Goal: Answer question/provide support: Share knowledge or assist other users

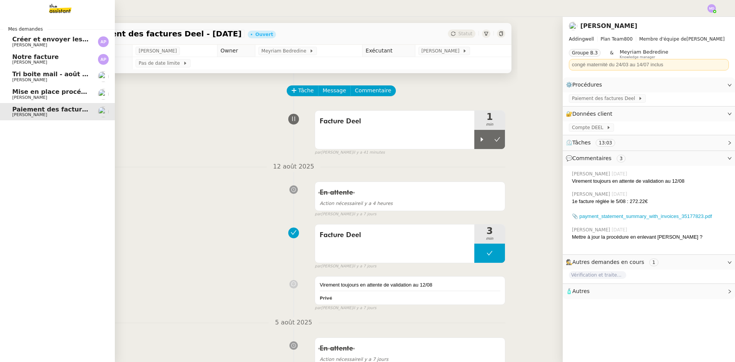
click at [20, 91] on span "Mise en place procédure - relevés bancaires mensuels" at bounding box center [105, 91] width 187 height 7
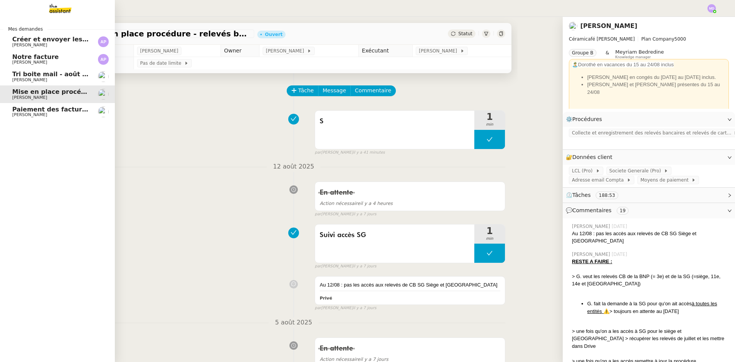
click at [49, 73] on span "Tri boite mail - août 2025" at bounding box center [55, 73] width 87 height 7
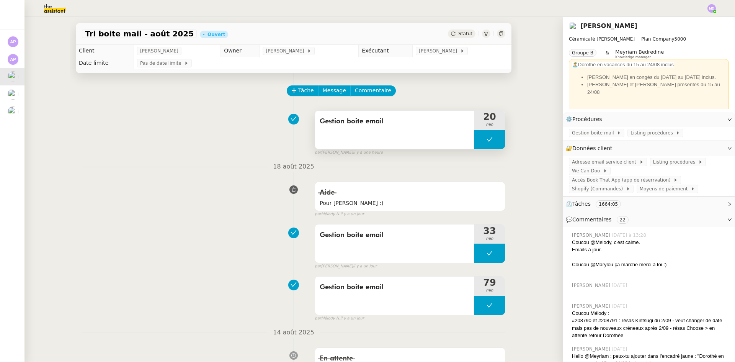
click at [474, 137] on button at bounding box center [489, 139] width 31 height 19
click at [474, 137] on div at bounding box center [481, 139] width 15 height 19
drag, startPoint x: 500, startPoint y: 153, endPoint x: 491, endPoint y: 142, distance: 13.3
click at [491, 141] on div at bounding box center [489, 139] width 31 height 19
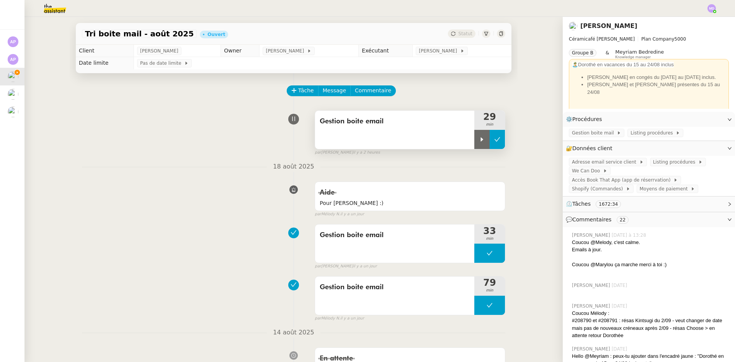
drag, startPoint x: 491, startPoint y: 141, endPoint x: 495, endPoint y: 139, distance: 4.8
click at [495, 139] on button at bounding box center [497, 139] width 15 height 19
click at [474, 137] on button at bounding box center [489, 139] width 31 height 19
click at [490, 137] on button at bounding box center [497, 139] width 15 height 19
click at [474, 137] on button at bounding box center [489, 139] width 31 height 19
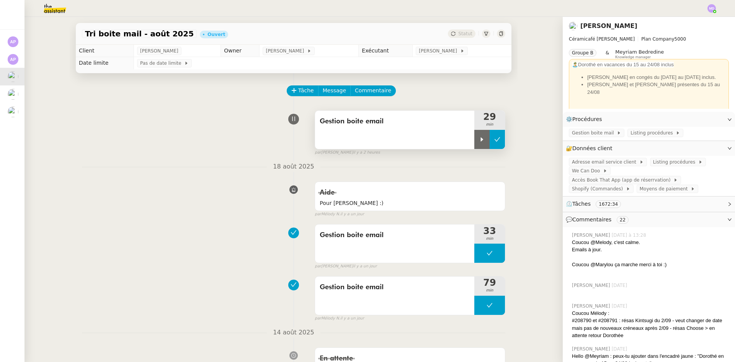
click at [474, 137] on div at bounding box center [489, 139] width 31 height 19
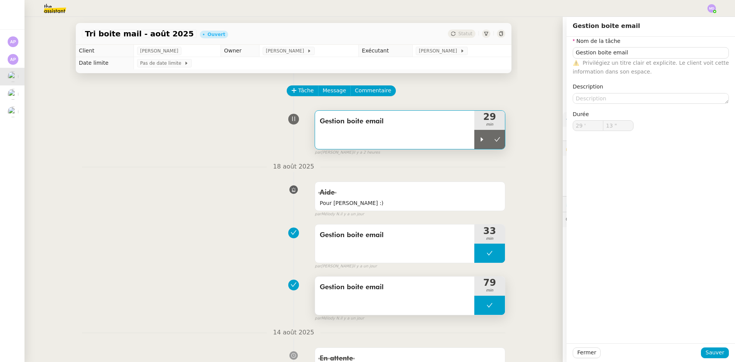
type input "Gestion boite email"
type input "29 '"
type input "13 ""
click at [479, 142] on icon at bounding box center [482, 139] width 6 height 6
type input "Gestion boite email"
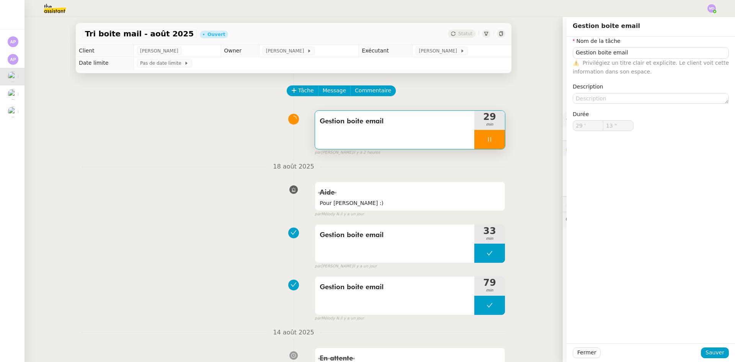
type input "29 '"
type input "13 ""
type input "Gestion boite email"
type input "29 '"
type input "59 ""
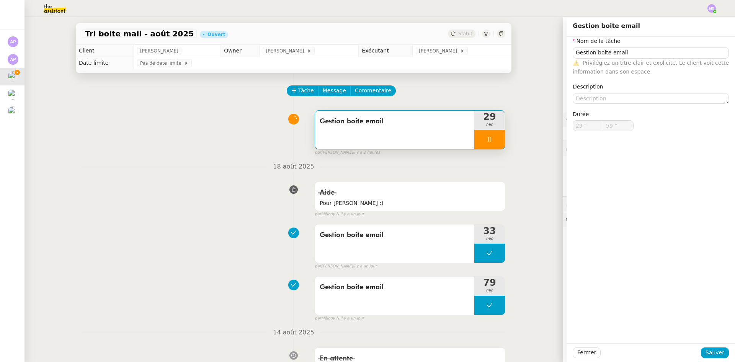
type input "30 '"
type input "59 ""
type input "31 '"
type input "46 ""
type input "32 '"
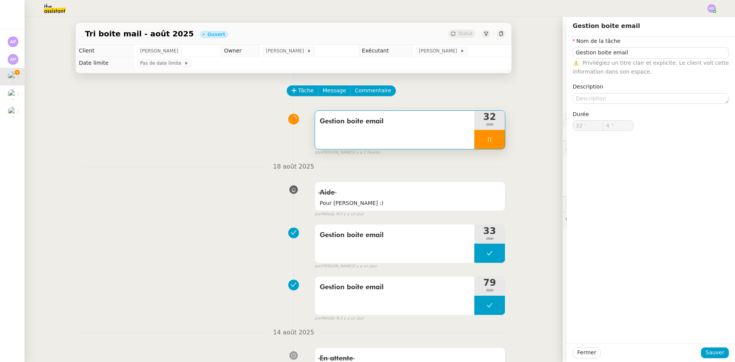
type input "5 ""
click at [491, 143] on div at bounding box center [489, 139] width 31 height 19
click at [492, 143] on button at bounding box center [497, 139] width 15 height 19
type input "Gestion boite email"
type input "32 '"
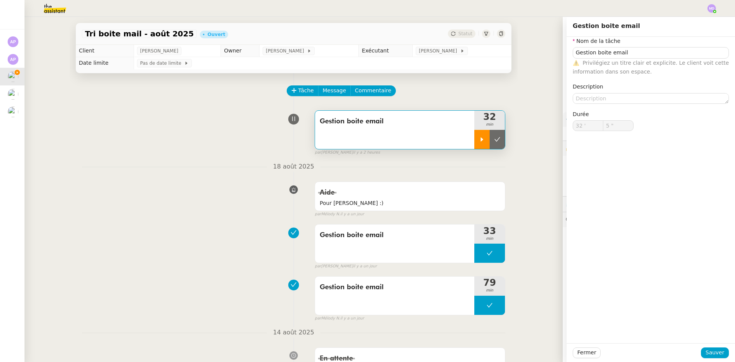
type input "5 ""
type input "Gestion boite email"
type input "32 '"
type input "5 ""
type input "Gestion boite email"
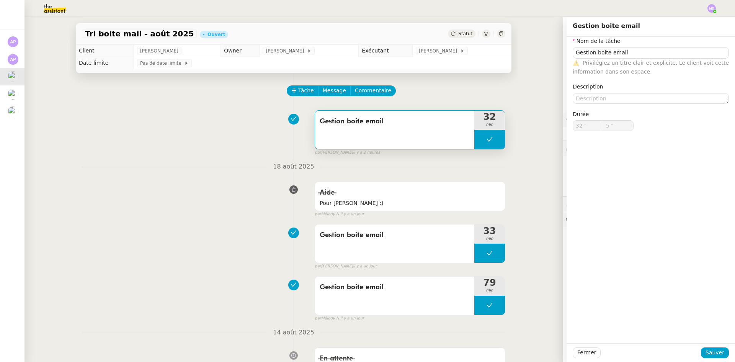
type input "32 '"
type input "5 ""
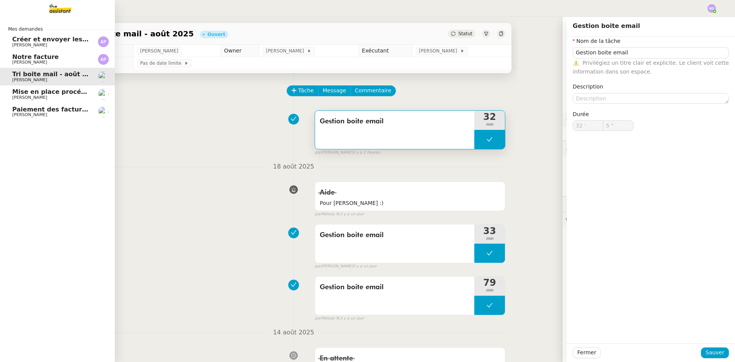
click at [44, 85] on link "Mise en place procédure - relevés bancaires mensuels [PERSON_NAME]" at bounding box center [57, 94] width 115 height 18
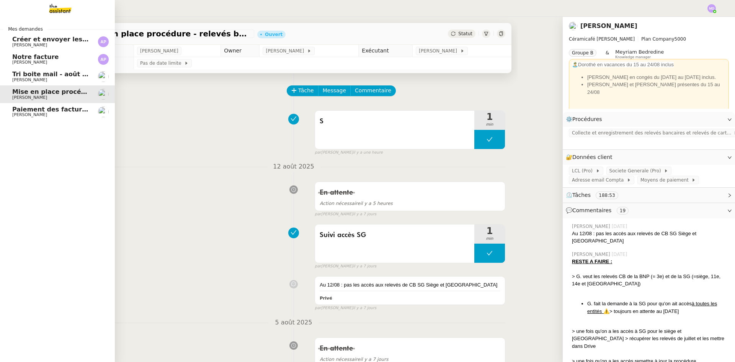
click at [47, 110] on span "Paiement des factures Deel - [DATE]" at bounding box center [74, 109] width 125 height 7
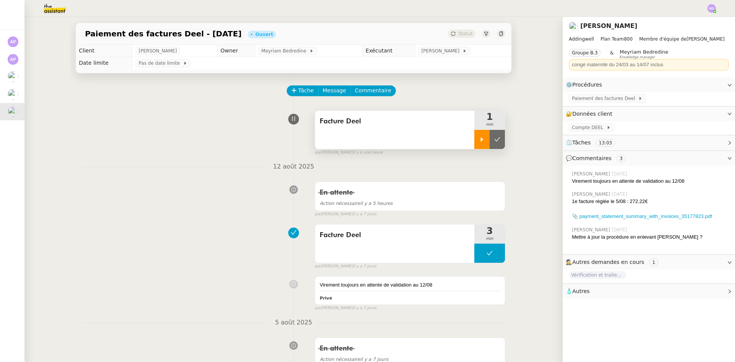
drag, startPoint x: 491, startPoint y: 133, endPoint x: 479, endPoint y: 136, distance: 12.6
click at [490, 134] on button at bounding box center [497, 139] width 15 height 19
click at [476, 136] on button at bounding box center [489, 139] width 31 height 19
click at [477, 136] on div at bounding box center [481, 139] width 15 height 19
click at [592, 97] on span "Paiement des factures Deel" at bounding box center [605, 99] width 66 height 8
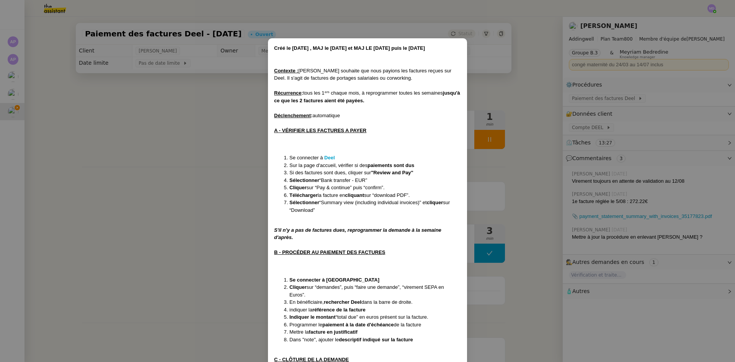
click at [198, 237] on nz-modal-container "Créé le [DATE] , MAJ le [DATE] et MAJ LE [DATE] puis le [DATE] Contexte : [PERS…" at bounding box center [367, 181] width 735 height 362
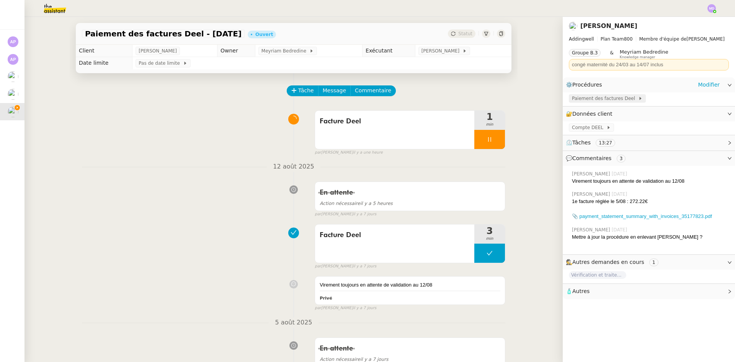
click at [617, 101] on span "Paiement des factures Deel" at bounding box center [605, 99] width 66 height 8
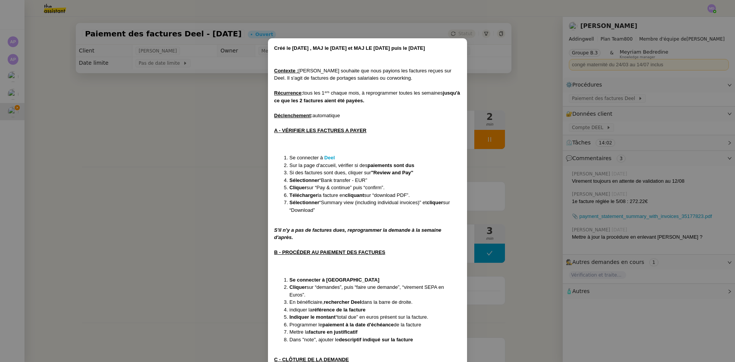
click at [514, 320] on nz-modal-container "Créé le [DATE] , MAJ le [DATE] et MAJ LE [DATE] puis le [DATE] Contexte : [PERS…" at bounding box center [367, 181] width 735 height 362
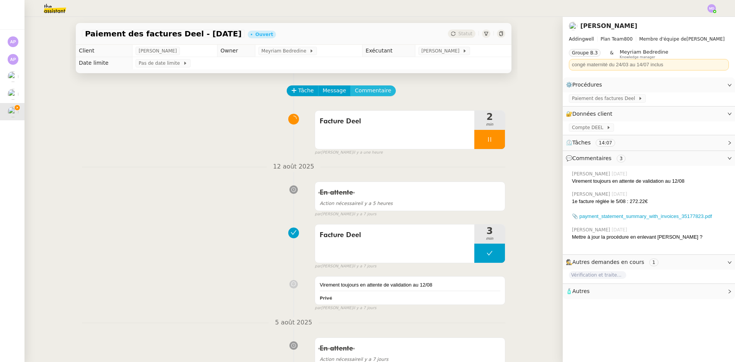
click at [358, 90] on span "Commentaire" at bounding box center [373, 90] width 36 height 9
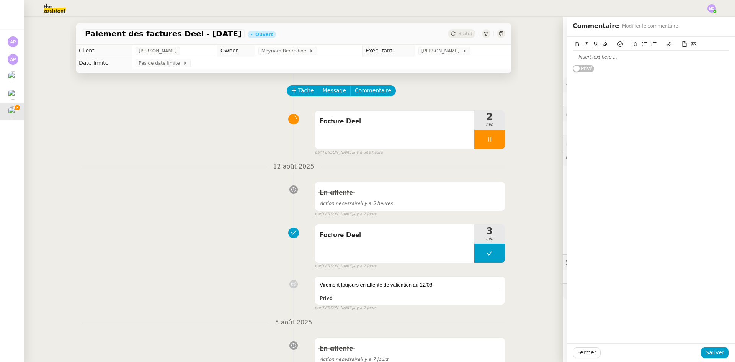
click at [616, 59] on div at bounding box center [651, 57] width 156 height 7
click at [719, 354] on button "Sauver" at bounding box center [715, 352] width 28 height 11
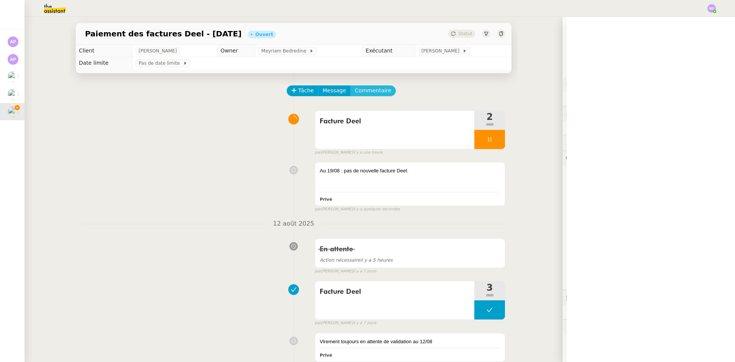
drag, startPoint x: 356, startPoint y: 94, endPoint x: 366, endPoint y: 94, distance: 10.3
click at [357, 94] on span "Commentaire" at bounding box center [373, 90] width 36 height 9
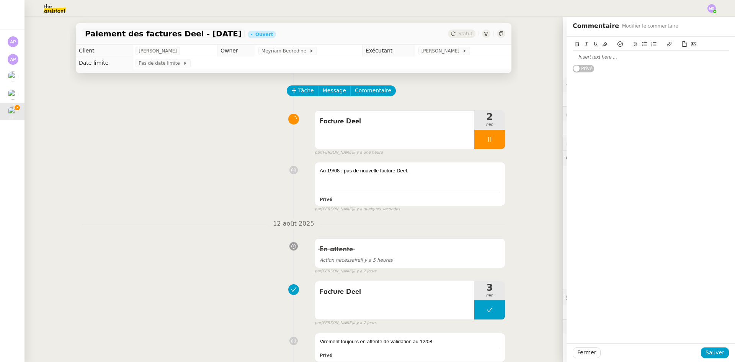
click at [641, 59] on div at bounding box center [651, 57] width 156 height 7
click at [709, 355] on span "Sauver" at bounding box center [715, 352] width 19 height 9
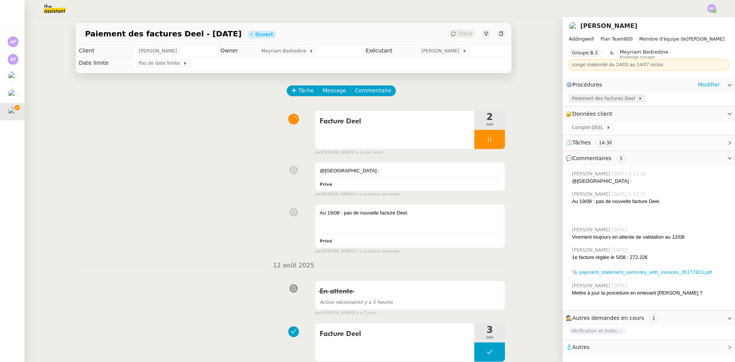
click at [599, 96] on span "Paiement des factures Deel" at bounding box center [605, 99] width 66 height 8
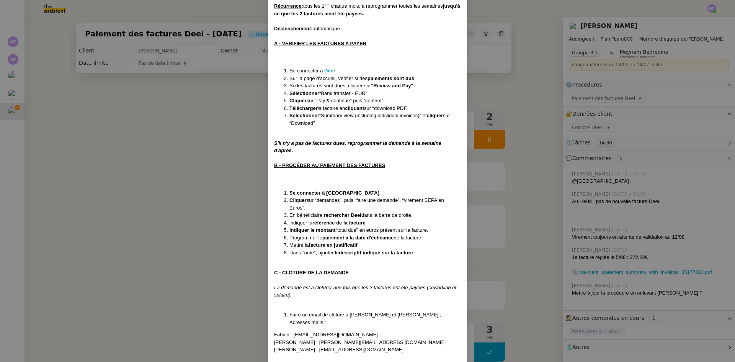
scroll to position [94, 0]
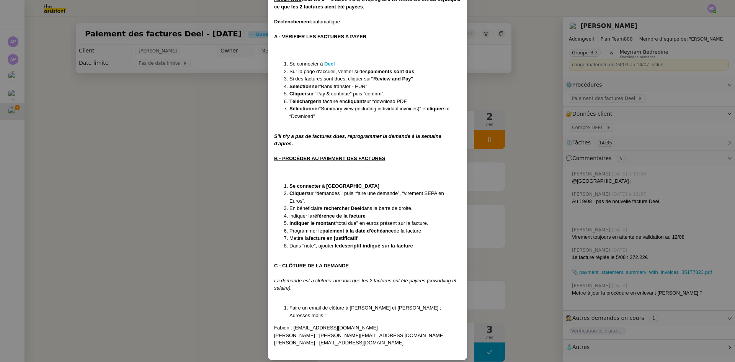
click at [216, 152] on nz-modal-container "Créé le [DATE] , MAJ le [DATE] et MAJ LE [DATE] puis le [DATE] Contexte : [PERS…" at bounding box center [367, 181] width 735 height 362
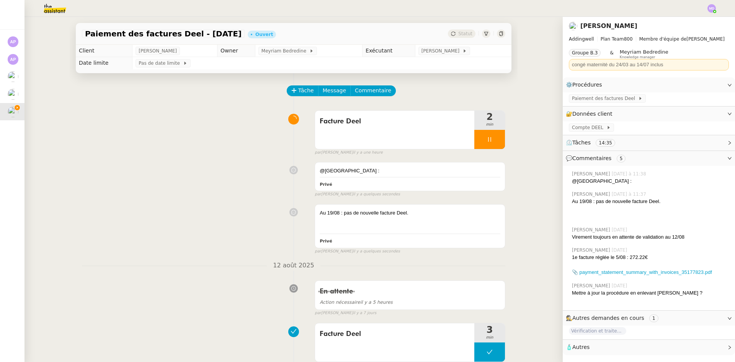
scroll to position [56, 0]
click at [414, 172] on div "@[GEOGRAPHIC_DATA] :" at bounding box center [410, 171] width 181 height 8
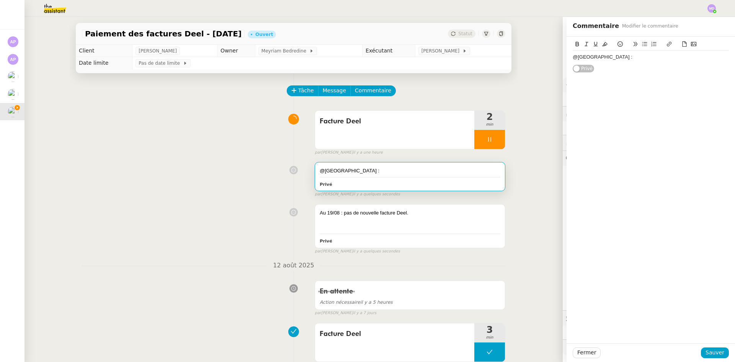
click at [618, 60] on div "@[GEOGRAPHIC_DATA] :" at bounding box center [651, 57] width 156 height 7
drag, startPoint x: 713, startPoint y: 351, endPoint x: 710, endPoint y: 345, distance: 6.4
click at [712, 351] on span "Sauver" at bounding box center [715, 352] width 19 height 9
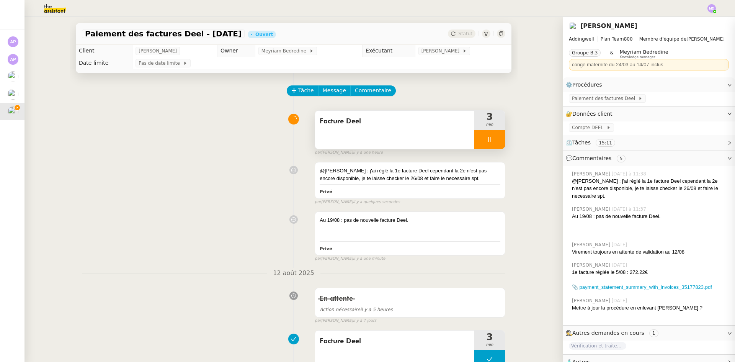
click at [488, 134] on div at bounding box center [489, 139] width 31 height 19
drag, startPoint x: 491, startPoint y: 135, endPoint x: 478, endPoint y: 93, distance: 43.8
click at [491, 133] on button at bounding box center [497, 139] width 15 height 19
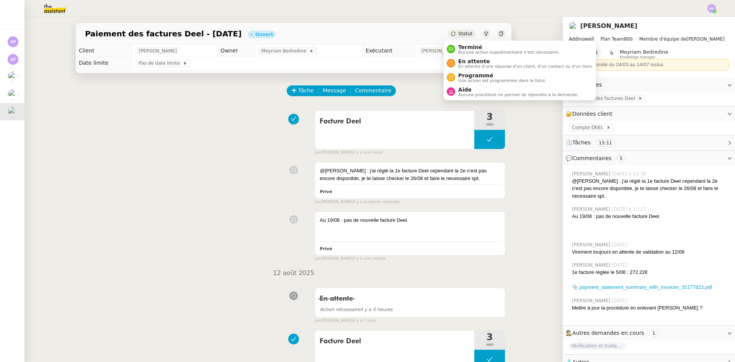
click at [474, 91] on div "Tâche Message Commentaire" at bounding box center [397, 94] width 218 height 18
click at [460, 32] on span "Statut" at bounding box center [465, 33] width 14 height 5
drag, startPoint x: 466, startPoint y: 92, endPoint x: 516, endPoint y: 77, distance: 51.4
click at [467, 92] on span "Aide" at bounding box center [518, 90] width 120 height 6
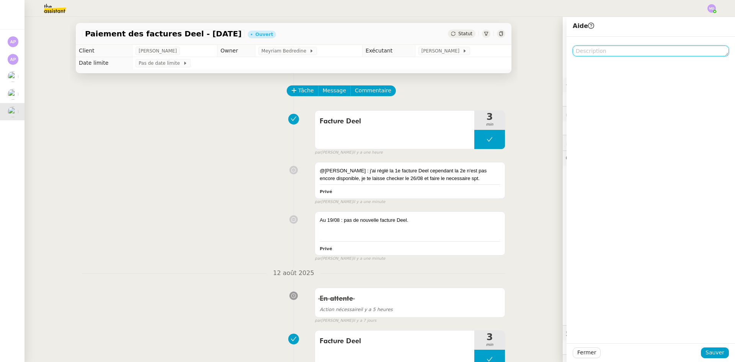
click at [590, 54] on textarea at bounding box center [651, 51] width 156 height 11
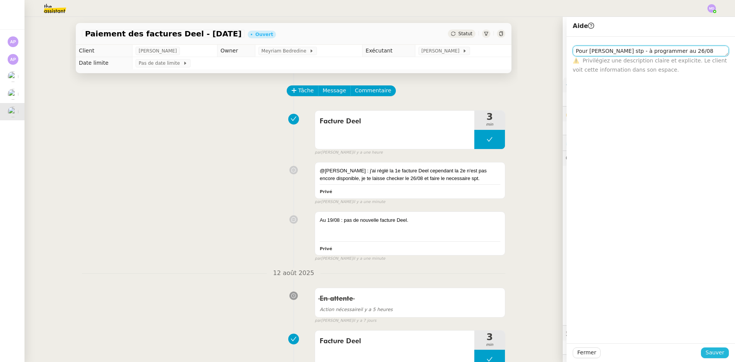
type textarea "Pour [PERSON_NAME] stp - à programmer au 26/08"
click at [710, 353] on span "Sauver" at bounding box center [715, 352] width 19 height 9
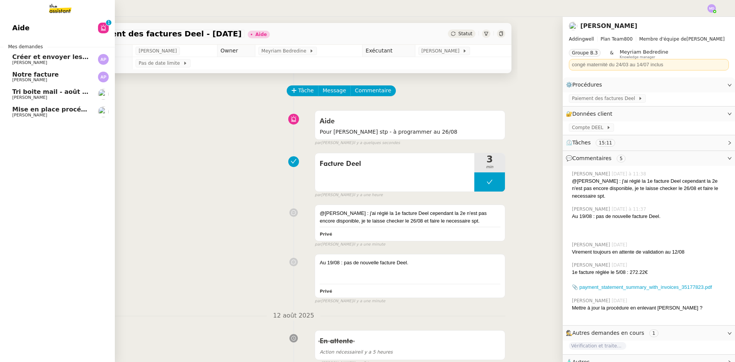
click at [50, 52] on link "[PERSON_NAME] et envoyer les factures Tankyou [PERSON_NAME]" at bounding box center [57, 60] width 115 height 18
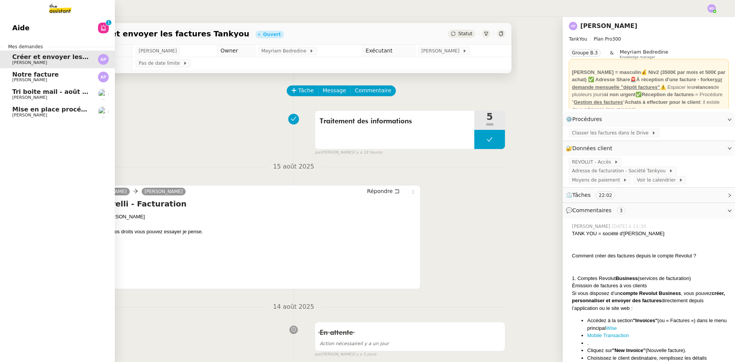
click at [34, 23] on link "Aide 0 1 2 3 4 5 6 7 8 9" at bounding box center [57, 28] width 115 height 18
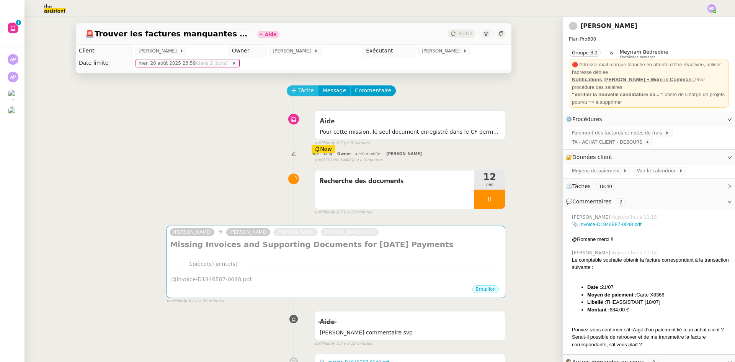
click at [298, 94] on span "Tâche" at bounding box center [306, 90] width 16 height 9
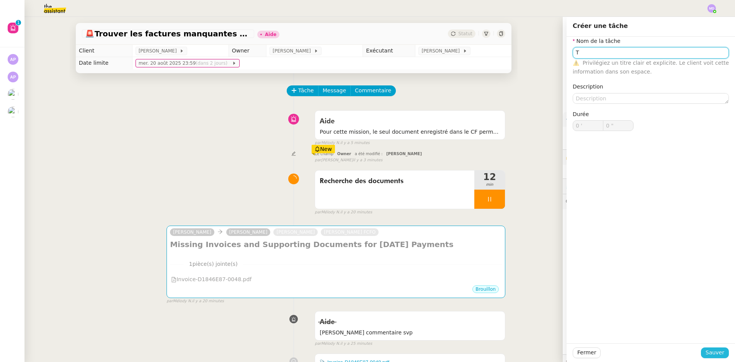
type input "T"
click at [701, 350] on button "Sauver" at bounding box center [715, 352] width 28 height 11
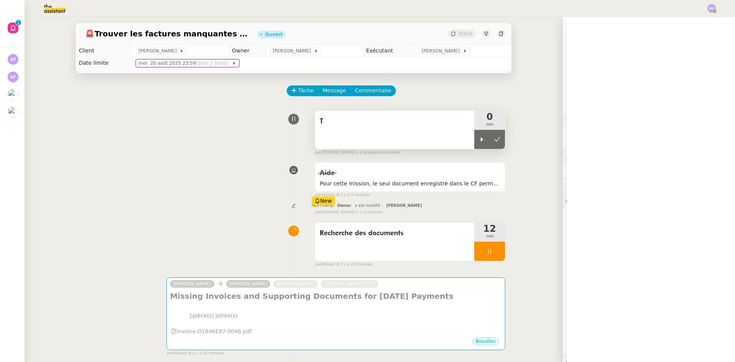
drag, startPoint x: 478, startPoint y: 141, endPoint x: 440, endPoint y: 133, distance: 39.1
click at [460, 134] on div "T 0 min" at bounding box center [410, 129] width 191 height 39
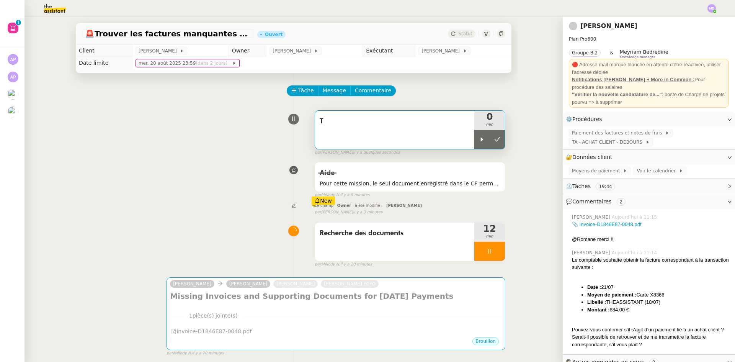
click at [440, 133] on div "T" at bounding box center [394, 130] width 159 height 38
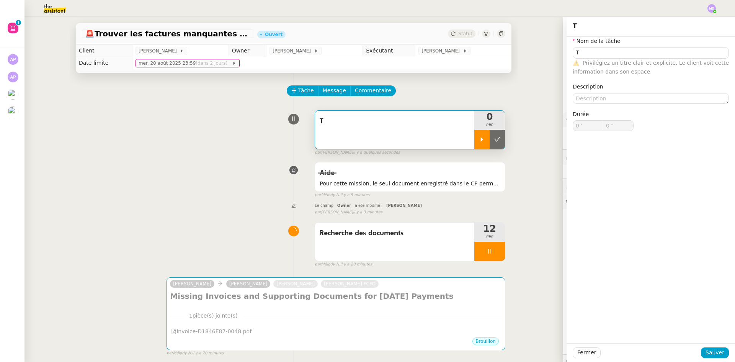
click at [481, 141] on icon at bounding box center [482, 139] width 6 height 6
type input "T"
type input "0 '"
type input "0 ""
type input "T"
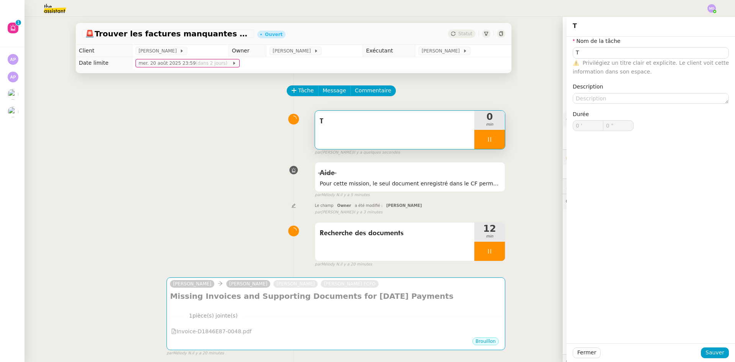
type input "0 '"
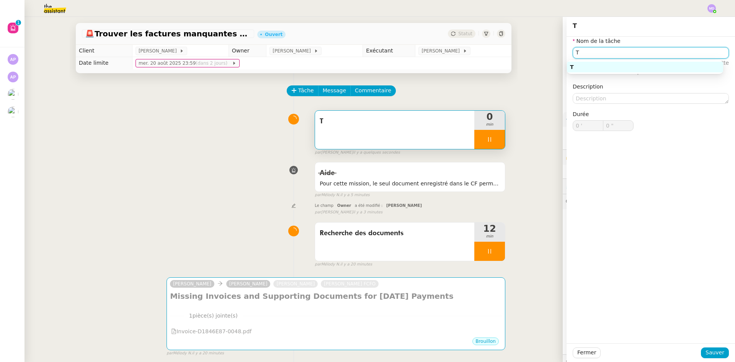
click at [594, 52] on input "T" at bounding box center [651, 52] width 156 height 11
type input "1 ""
type input "Traitement"
type input "2 ""
type input "Traitement des infrpa"
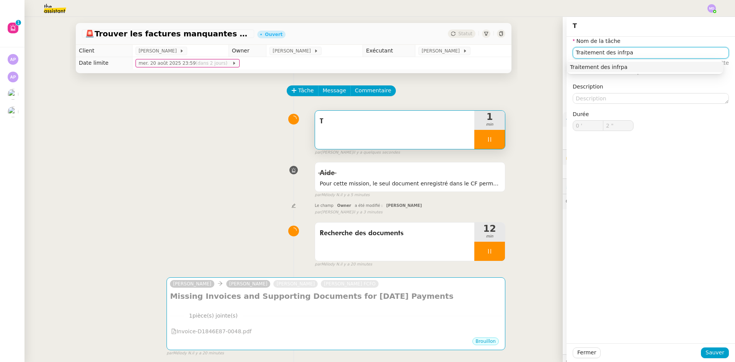
type input "3 ""
type input "Traitement des inf"
type input "4 ""
type input "Traitement des information"
type input "5 ""
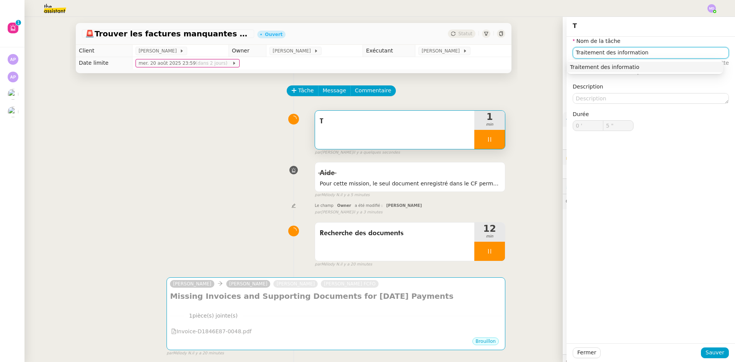
type input "Traitement des informations"
type input "6 ""
type input "Traitement des informations"
click at [711, 351] on span "Sauver" at bounding box center [715, 352] width 19 height 9
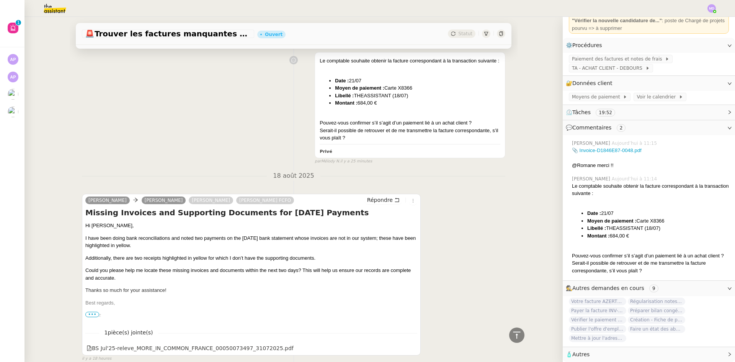
scroll to position [511, 0]
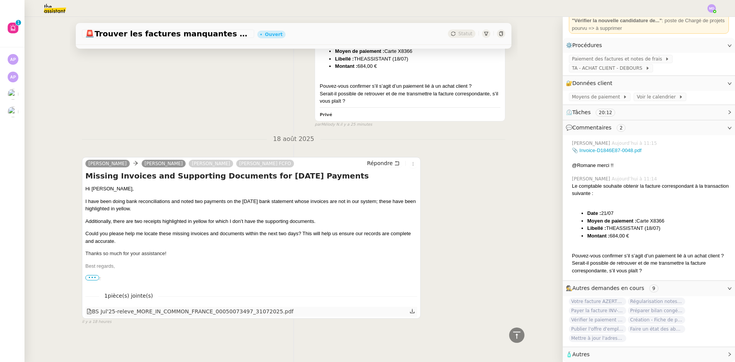
click at [410, 308] on icon at bounding box center [412, 310] width 5 height 5
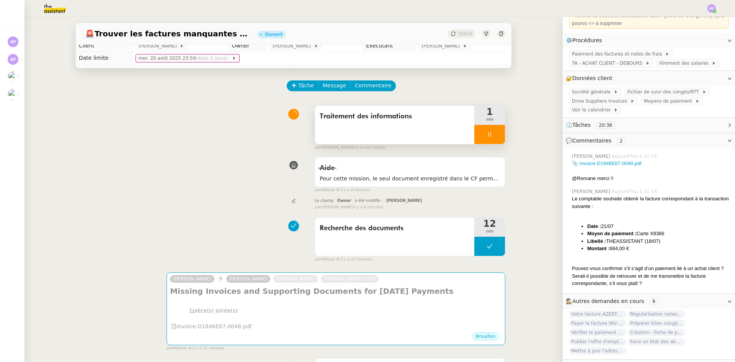
scroll to position [4, 0]
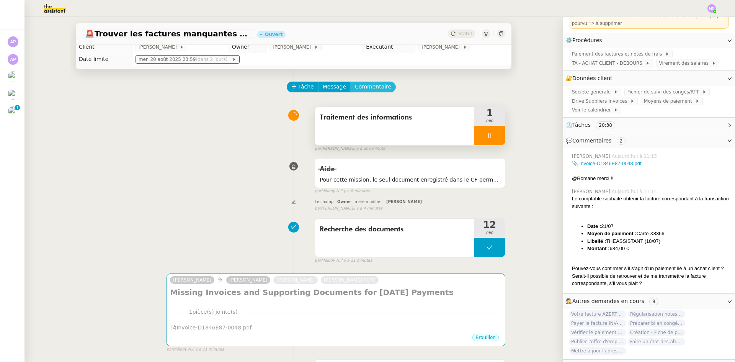
click at [368, 86] on span "Commentaire" at bounding box center [373, 86] width 36 height 9
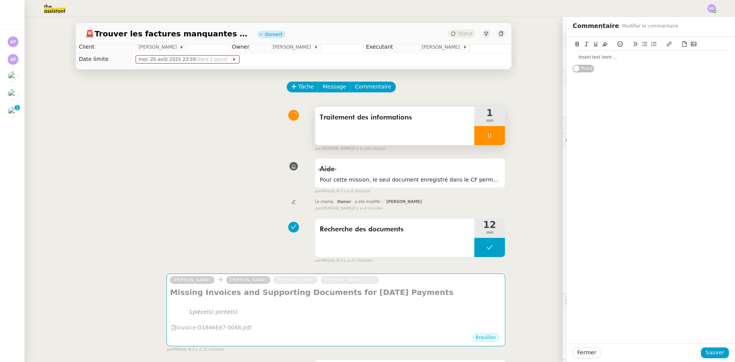
click at [592, 59] on div at bounding box center [651, 57] width 156 height 7
drag, startPoint x: 616, startPoint y: 56, endPoint x: 721, endPoint y: 56, distance: 105.7
click at [721, 56] on div "Manque facture ABC PRELEVEMENT EUROPEEN 9109086103 DE: ABC LIV ID: FR48ZZZ40402…" at bounding box center [651, 61] width 156 height 14
click at [619, 56] on div "Manque facture ABC ABC LIV ID: FR48ZZZ404024 MOTIF: Facture Ref. FT" at bounding box center [651, 61] width 156 height 14
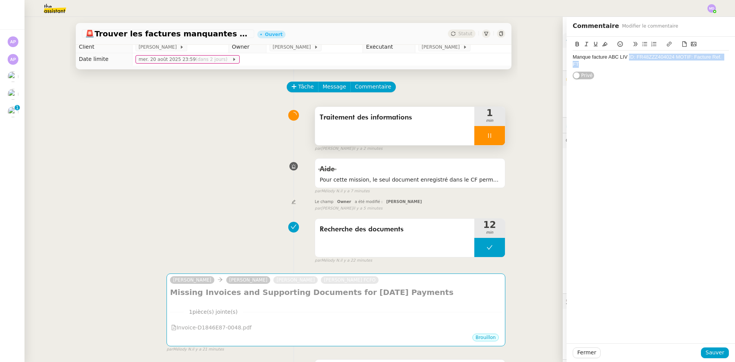
drag, startPoint x: 623, startPoint y: 57, endPoint x: 696, endPoint y: 64, distance: 73.4
click at [696, 64] on div "Manque facture ABC LIV ID: FR48ZZZ404024 MOTIF: Facture Ref. FT" at bounding box center [651, 61] width 156 height 14
click at [708, 345] on div "Fermer Sauver" at bounding box center [651, 352] width 169 height 19
click at [708, 349] on span "Sauver" at bounding box center [715, 352] width 19 height 9
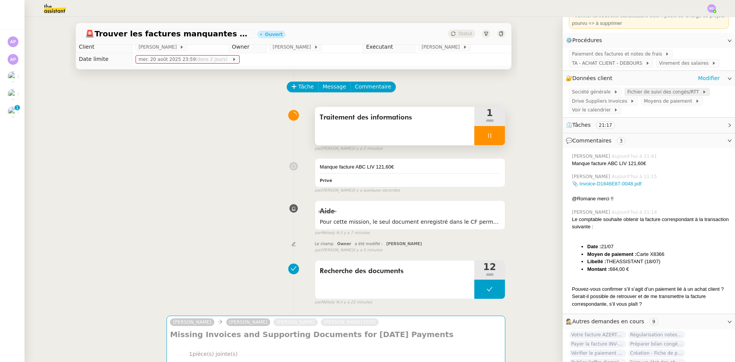
click at [628, 92] on span "Fichier de suivi des congés/RTT" at bounding box center [665, 92] width 75 height 8
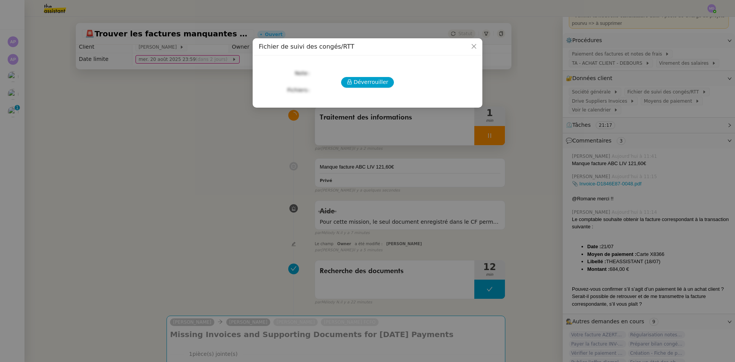
click at [651, 130] on nz-modal-container "Fichier de suivi des congés/RTT Déverrouiller Note Fichiers Upload" at bounding box center [367, 181] width 735 height 362
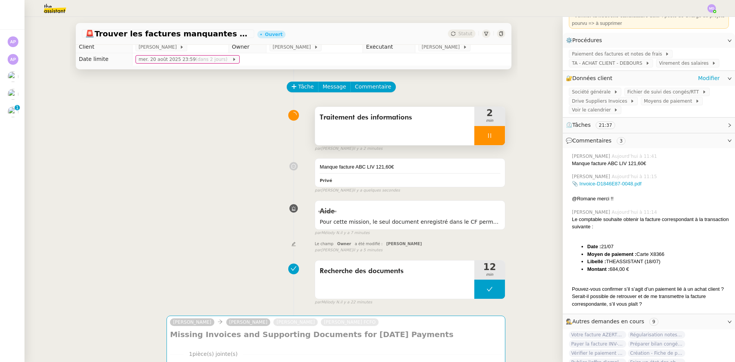
click at [674, 79] on div "🔐 Données client Modifier" at bounding box center [643, 78] width 154 height 9
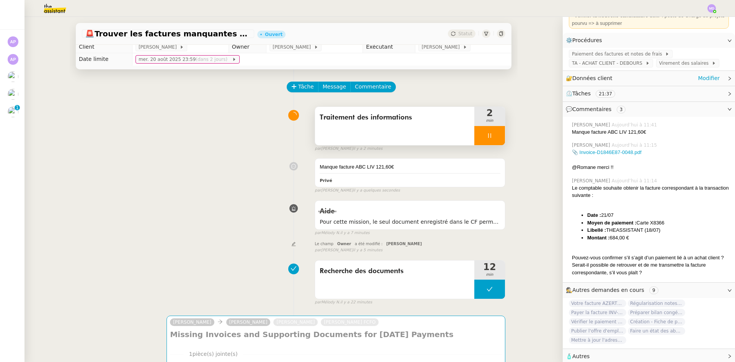
click at [675, 78] on div "🔐 Données client Modifier" at bounding box center [643, 78] width 154 height 9
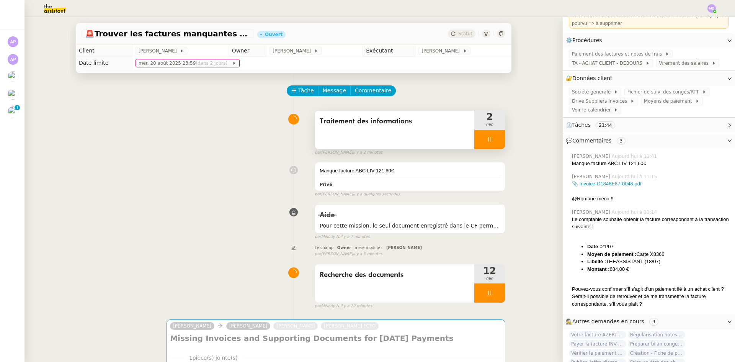
click at [373, 87] on span "Commentaire" at bounding box center [373, 90] width 36 height 9
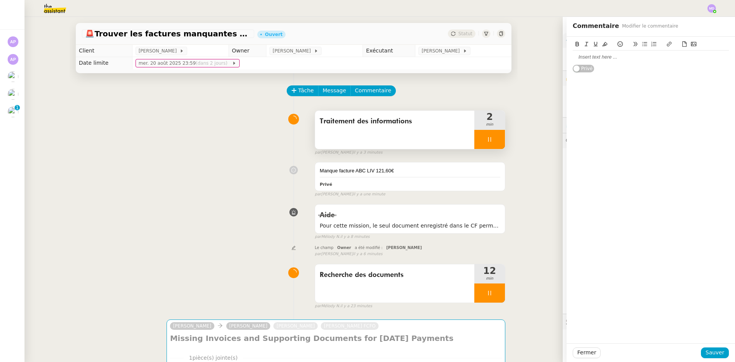
click at [592, 60] on div at bounding box center [651, 57] width 156 height 7
click at [702, 350] on button "Sauver" at bounding box center [715, 352] width 28 height 11
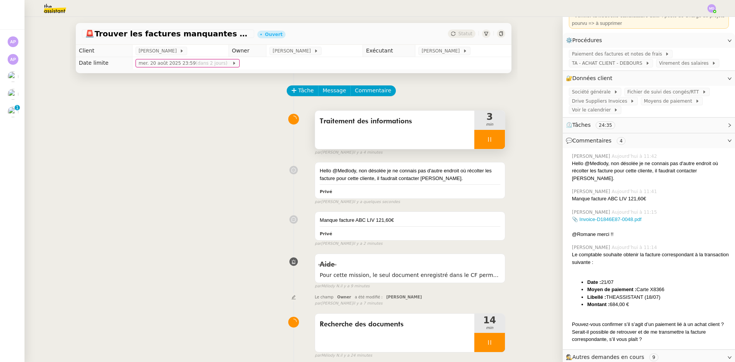
click at [484, 148] on div at bounding box center [489, 139] width 31 height 19
click at [494, 141] on icon at bounding box center [497, 139] width 6 height 6
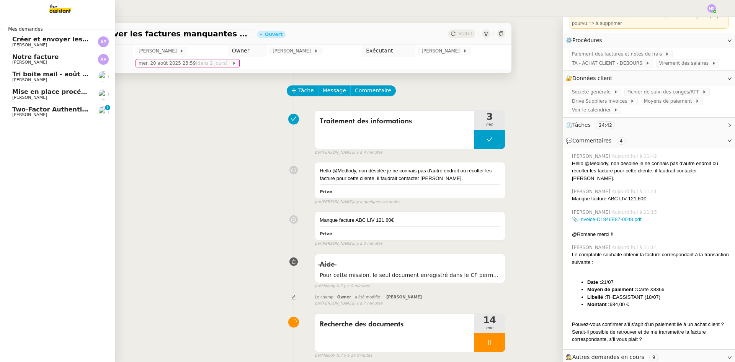
click at [17, 107] on span "Two-Factor Authentication Code" at bounding box center [67, 109] width 111 height 7
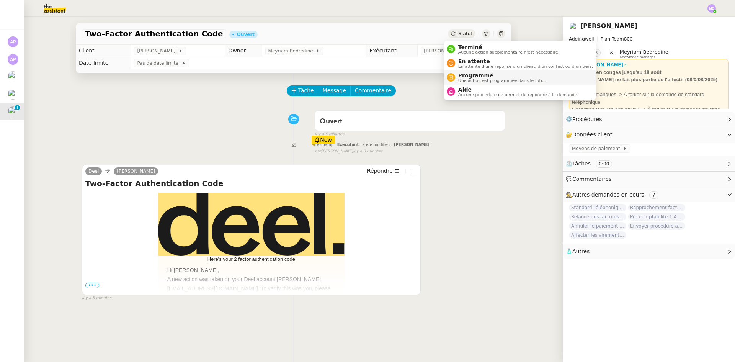
drag, startPoint x: 459, startPoint y: 44, endPoint x: 483, endPoint y: 83, distance: 45.4
click at [459, 45] on span "Terminé" at bounding box center [508, 47] width 101 height 6
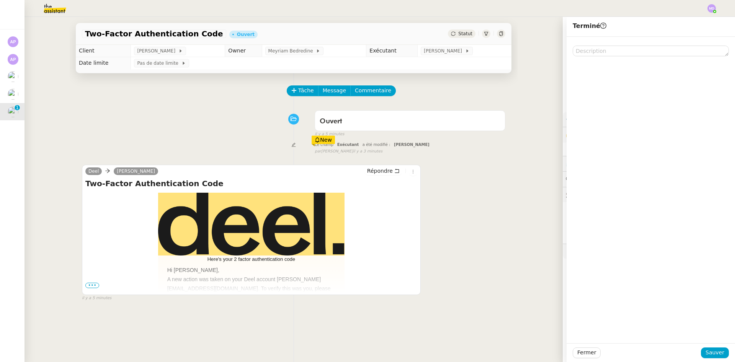
click at [701, 347] on div "Fermer Sauver" at bounding box center [651, 352] width 169 height 19
click at [706, 350] on span "Sauver" at bounding box center [715, 352] width 19 height 9
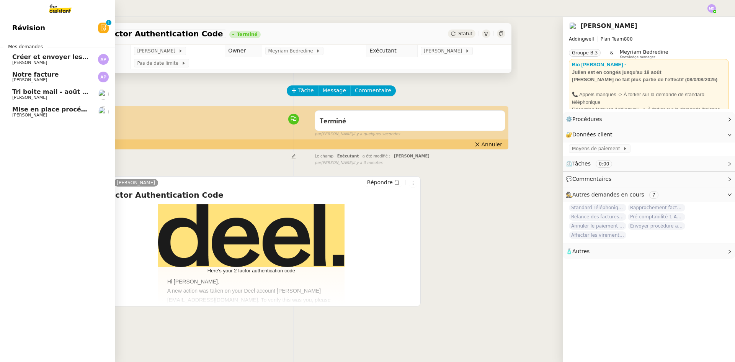
click at [49, 108] on span "Mise en place procédure - relevés bancaires mensuels" at bounding box center [105, 109] width 187 height 7
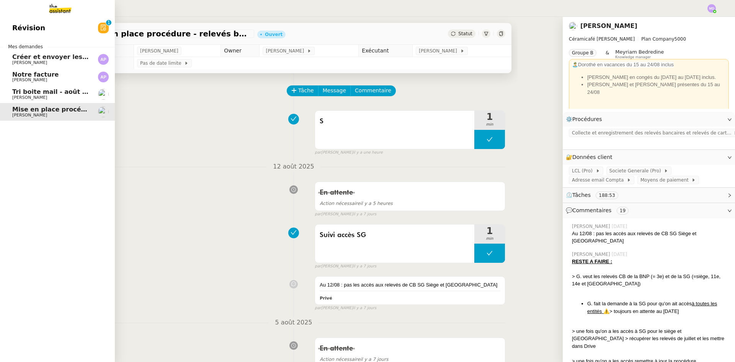
click at [54, 77] on span "Notre facture" at bounding box center [50, 74] width 77 height 7
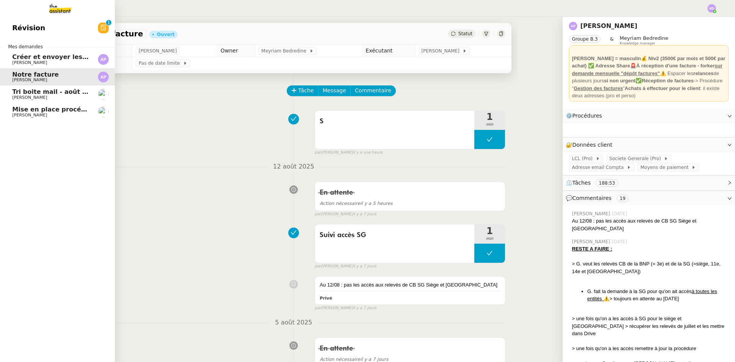
click at [56, 54] on span "Créer et envoyer les factures Tankyou" at bounding box center [77, 56] width 131 height 7
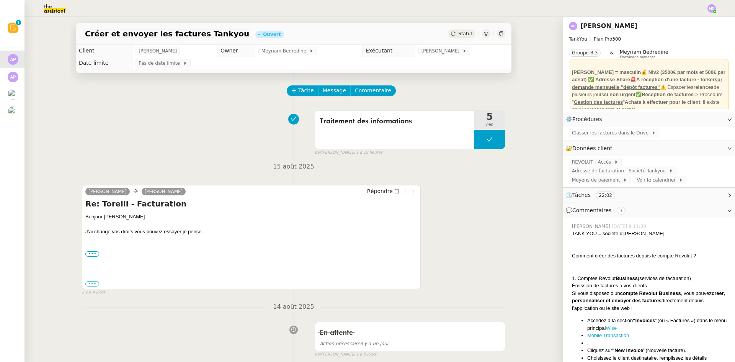
click at [617, 325] on link "Wise" at bounding box center [611, 328] width 11 height 6
click at [699, 144] on link "Modifier" at bounding box center [709, 148] width 22 height 9
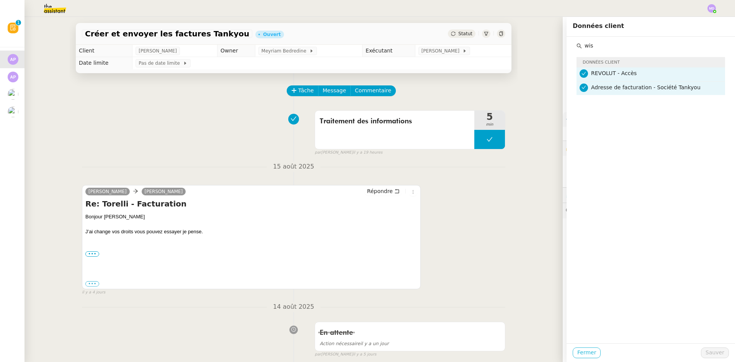
type input "wis"
click at [585, 353] on span "Fermer" at bounding box center [587, 352] width 19 height 9
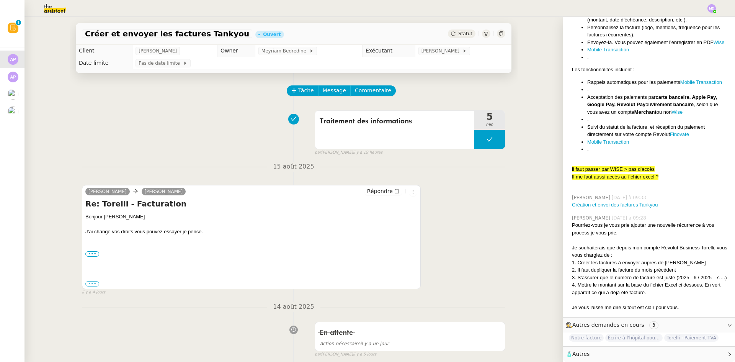
scroll to position [357, 0]
click at [355, 94] on span "Commentaire" at bounding box center [373, 90] width 36 height 9
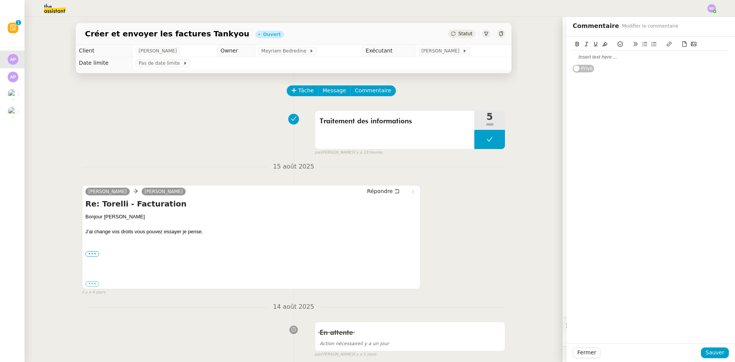
click at [589, 59] on div at bounding box center [651, 57] width 156 height 7
drag, startPoint x: 719, startPoint y: 346, endPoint x: 718, endPoint y: 350, distance: 3.9
click at [719, 347] on div "Fermer Sauver" at bounding box center [651, 352] width 169 height 19
drag, startPoint x: 717, startPoint y: 352, endPoint x: 671, endPoint y: 324, distance: 53.8
click at [709, 347] on div "Fermer Sauver" at bounding box center [651, 352] width 169 height 19
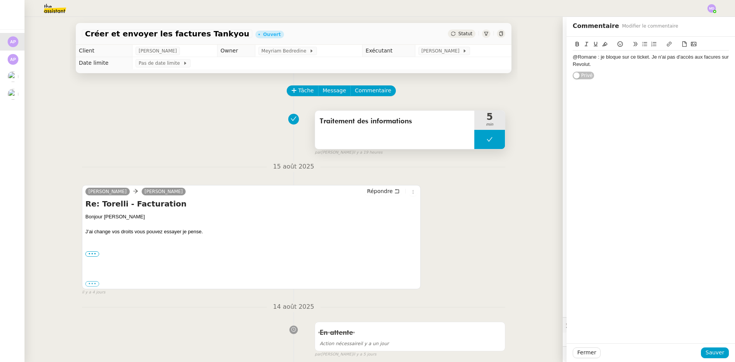
click at [481, 133] on button at bounding box center [489, 139] width 31 height 19
click at [481, 140] on icon at bounding box center [482, 139] width 3 height 4
click at [716, 351] on span "Sauver" at bounding box center [715, 352] width 19 height 9
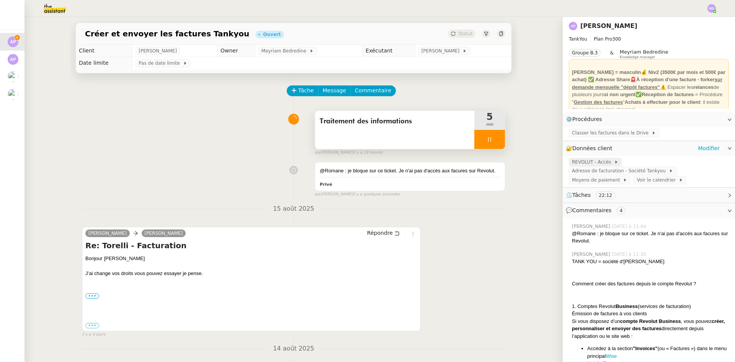
click at [594, 164] on span "REVOLUT - Accès" at bounding box center [593, 162] width 42 height 8
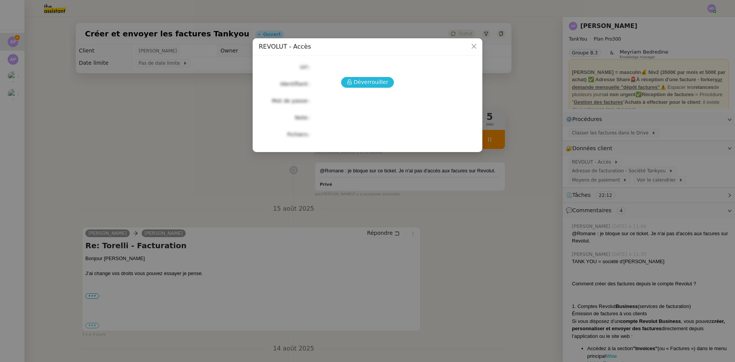
click at [377, 83] on span "Déverrouiller" at bounding box center [371, 82] width 35 height 9
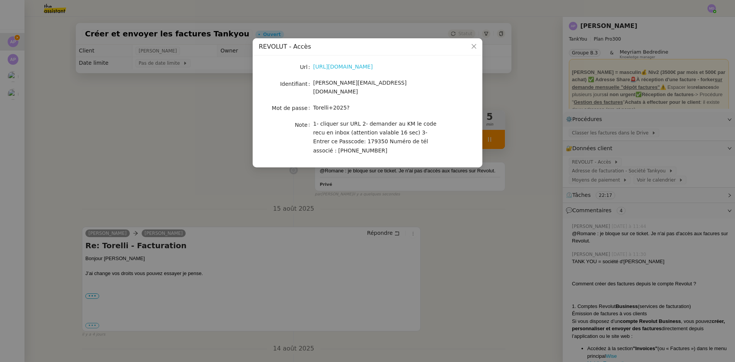
click at [362, 66] on link "https://business.revolut.com/signup/invite?q=Y2FtaS4uQHRoZWFzc2lzdGFudC5jb218fH…" at bounding box center [343, 67] width 60 height 6
click at [353, 82] on span "camille.uyg@theassistant.com" at bounding box center [359, 87] width 93 height 15
copy span "camille.uyg@theassistant.com"
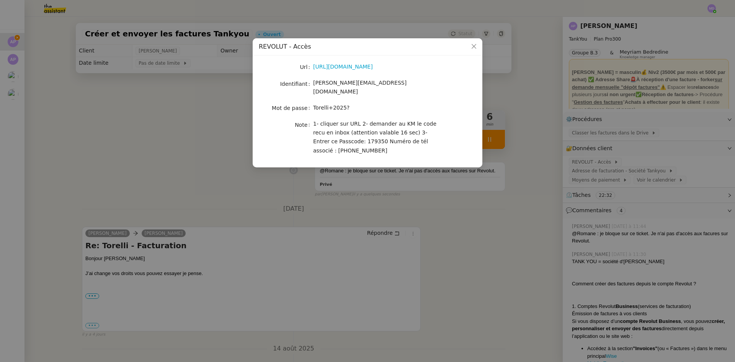
click at [474, 236] on nz-modal-container "REVOLUT - Accès Url https://business.revolut.com/signup/invite?q=Y2FtaS4uQHRoZW…" at bounding box center [367, 181] width 735 height 362
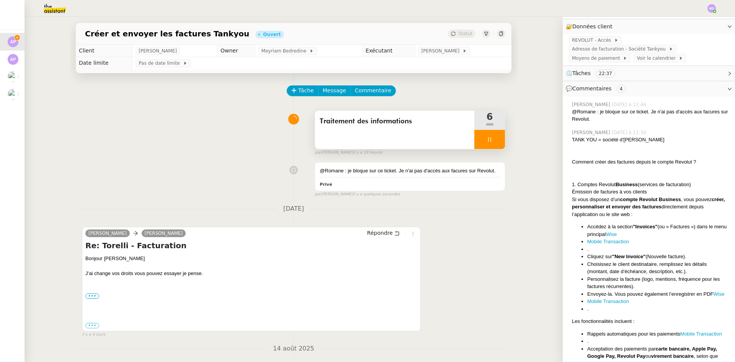
scroll to position [78, 0]
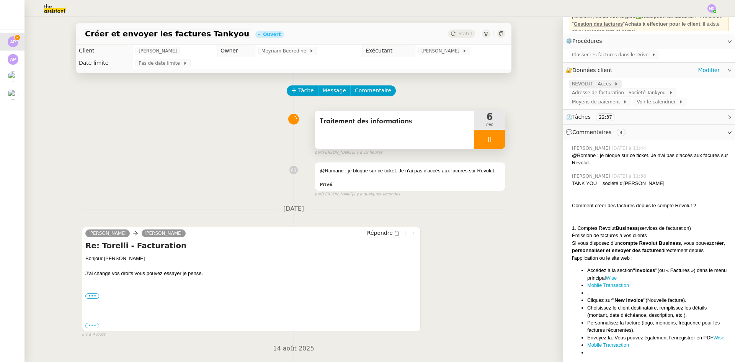
click at [600, 86] on span "REVOLUT - Accès" at bounding box center [593, 84] width 42 height 8
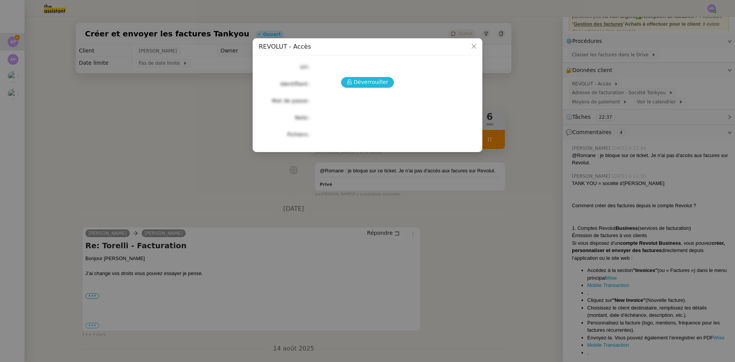
click at [364, 82] on span "Déverrouiller" at bounding box center [371, 82] width 35 height 9
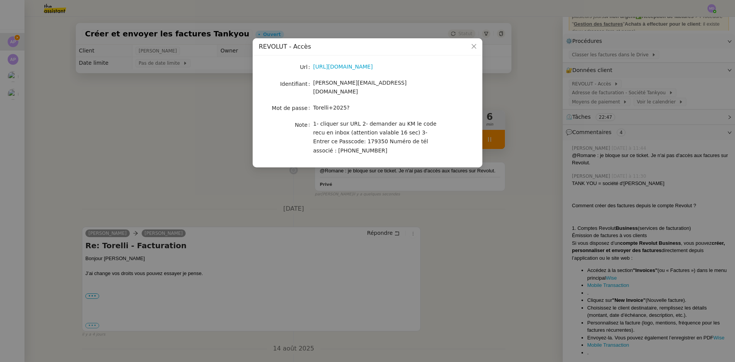
click at [645, 308] on nz-modal-container "REVOLUT - Accès Url https://business.revolut.com/signup/invite?q=Y2FtaS4uQHRoZW…" at bounding box center [367, 181] width 735 height 362
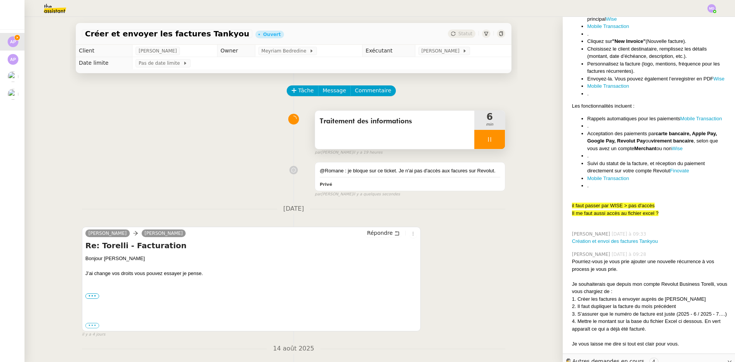
scroll to position [394, 0]
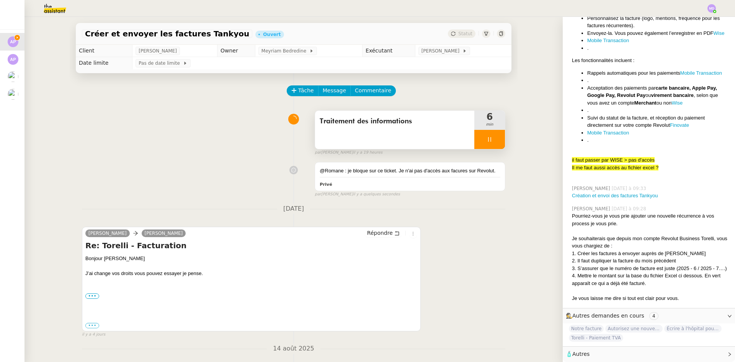
click at [633, 325] on span "Autorisez une nouvelle inscription à Revolut Business." at bounding box center [633, 329] width 57 height 8
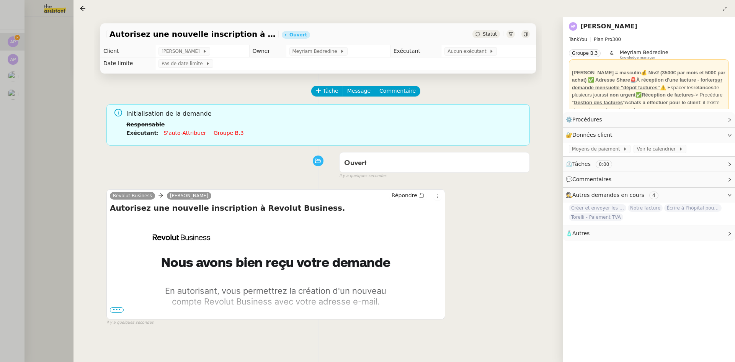
click at [117, 312] on span "•••" at bounding box center [117, 309] width 14 height 5
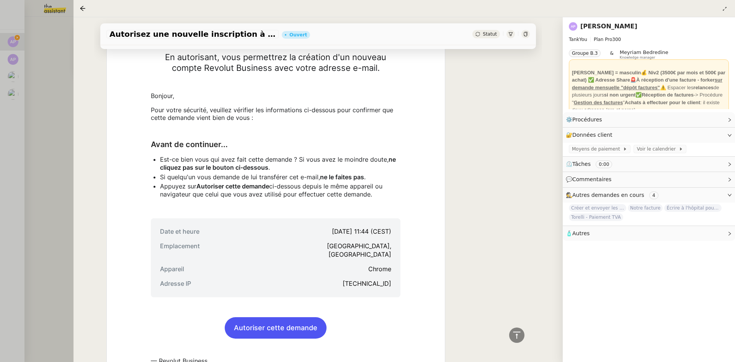
scroll to position [306, 0]
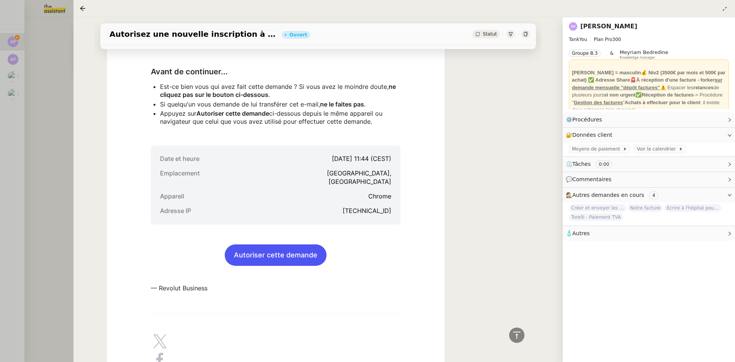
click at [275, 254] on link "Autoriser cette demande" at bounding box center [276, 255] width 102 height 21
click at [489, 37] on span "Statut" at bounding box center [490, 33] width 14 height 5
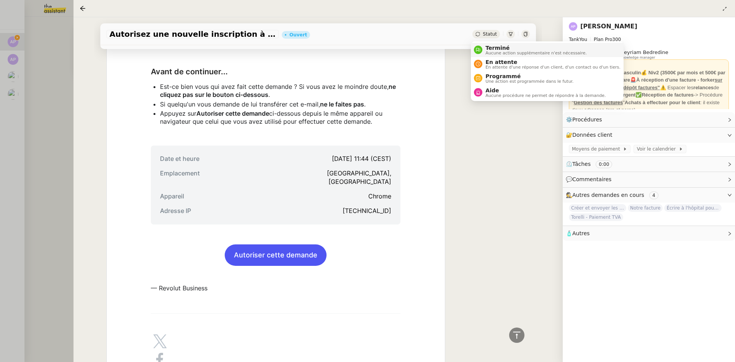
click at [487, 47] on span "Terminé" at bounding box center [536, 48] width 101 height 6
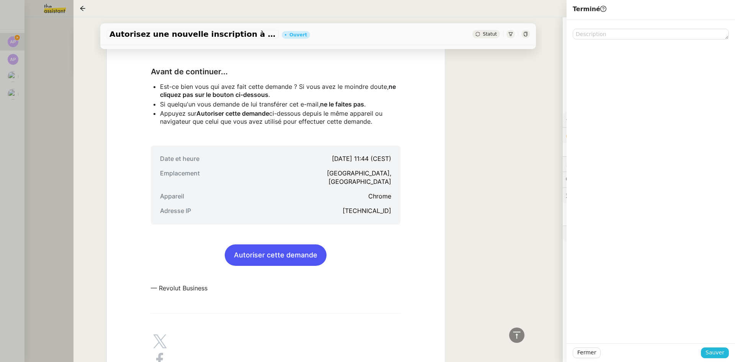
drag, startPoint x: 721, startPoint y: 350, endPoint x: 716, endPoint y: 349, distance: 5.8
click at [720, 350] on span "Sauver" at bounding box center [715, 352] width 19 height 9
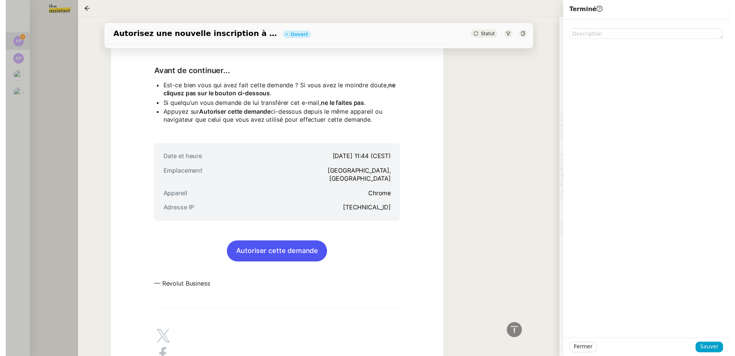
scroll to position [318, 0]
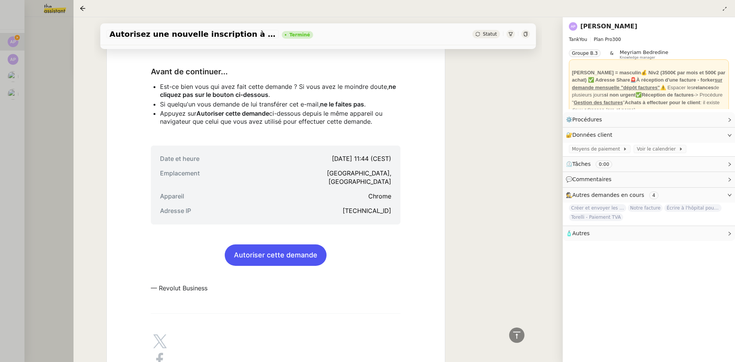
click at [42, 98] on div at bounding box center [367, 181] width 735 height 362
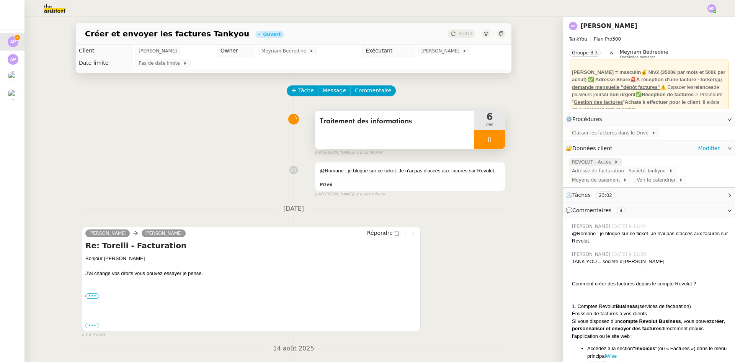
click at [597, 162] on span "REVOLUT - Accès" at bounding box center [593, 162] width 42 height 8
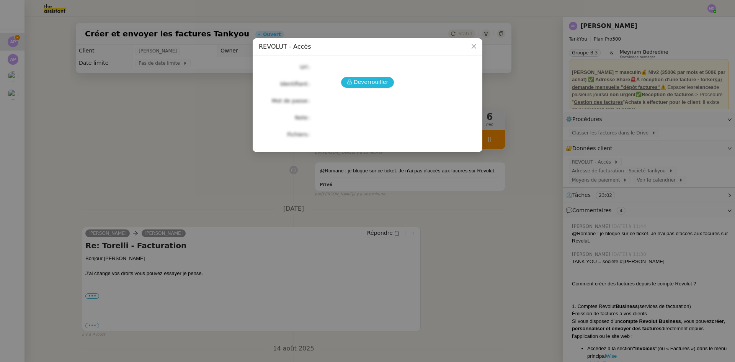
click at [373, 83] on span "Déverrouiller" at bounding box center [371, 82] width 35 height 9
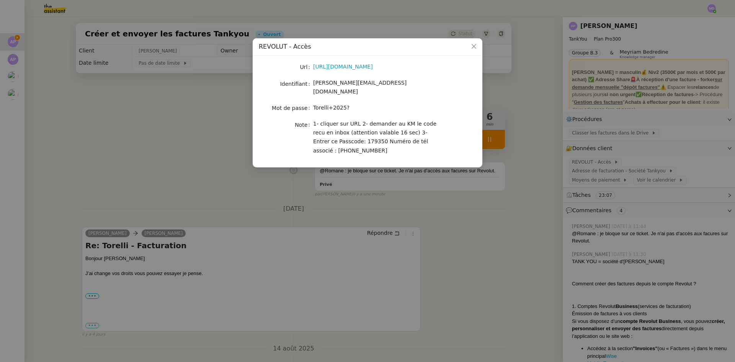
click at [344, 133] on span "1- cliquer sur URL 2- demander au KM le code recu en inbox (attention valable 1…" at bounding box center [374, 137] width 123 height 33
copy span "179350"
click at [406, 211] on nz-modal-container "REVOLUT - Accès Url https://business.revolut.com/signup/invite?q=Y2FtaS4uQHRoZW…" at bounding box center [367, 181] width 735 height 362
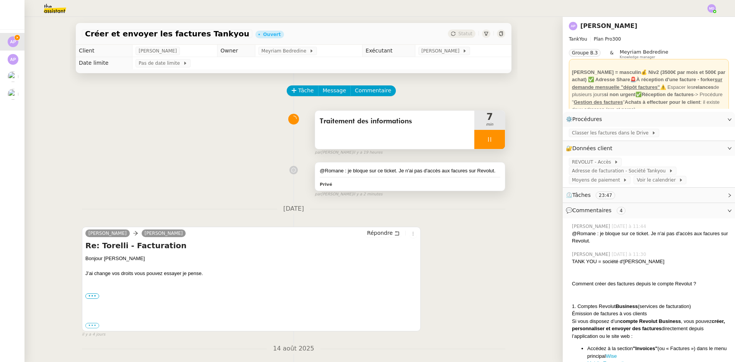
click at [433, 176] on div "@Romane : je bloque sur ce ticket. Je n'ai pas d'accès aux facures sur Revolut.…" at bounding box center [410, 176] width 190 height 28
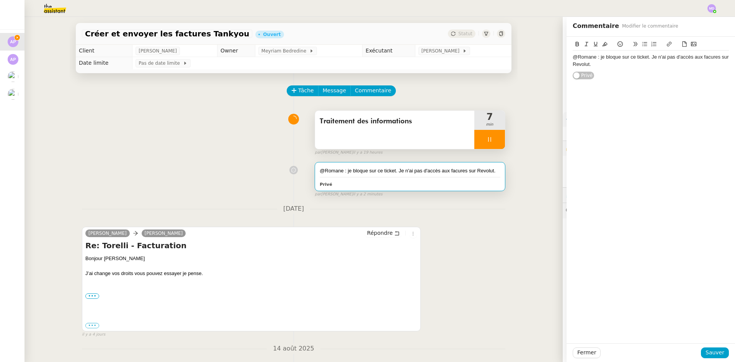
click at [608, 62] on div "@Romane : je bloque sur ce ticket. Je n'ai pas d'accès aux facures sur Revolut." at bounding box center [651, 61] width 156 height 14
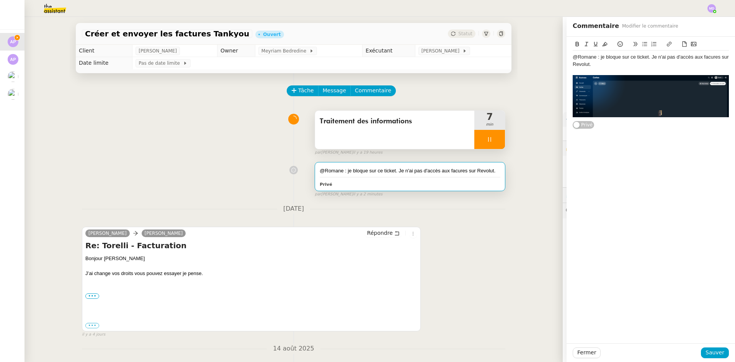
click at [706, 57] on div "@Romane : je bloque sur ce ticket. Je n'ai pas d'accès aux facures sur Revolut." at bounding box center [651, 61] width 156 height 14
click at [694, 68] on div at bounding box center [651, 71] width 156 height 7
click at [671, 64] on div "@Romane : je bloque sur ce ticket. Je n'ai pas d'accès aux factures sur Revolut." at bounding box center [651, 61] width 156 height 14
click at [671, 64] on div "@Romane : je bloque sur ce ticket. Je n'ai pas d'accès aux factures sur Revolut…" at bounding box center [651, 61] width 156 height 14
click at [727, 84] on div "@Romane : je bloque sur ce ticket. Je n'ai pas d'accès aux factures sur Revolut…" at bounding box center [651, 83] width 169 height 93
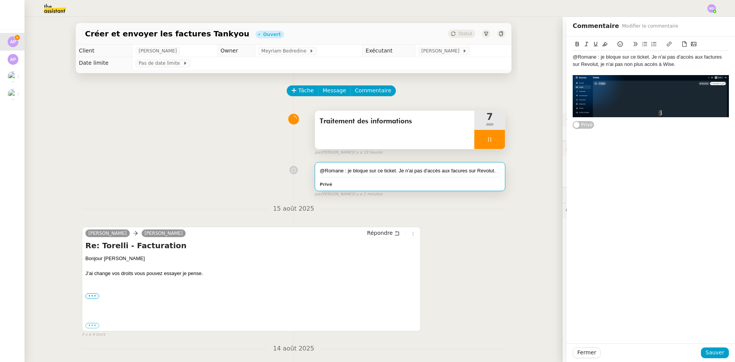
click at [693, 62] on div "@Romane : je bloque sur ce ticket. Je n'ai pas d'accès aux factures sur Revolut…" at bounding box center [651, 61] width 156 height 14
drag, startPoint x: 710, startPoint y: 350, endPoint x: 599, endPoint y: 270, distance: 136.4
click at [710, 350] on span "Sauver" at bounding box center [715, 352] width 19 height 9
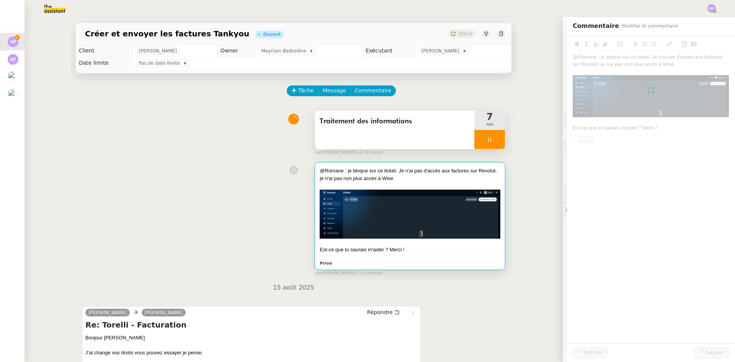
click at [492, 147] on div at bounding box center [489, 139] width 31 height 19
drag, startPoint x: 494, startPoint y: 145, endPoint x: 488, endPoint y: 101, distance: 44.5
click at [495, 141] on button at bounding box center [497, 139] width 15 height 19
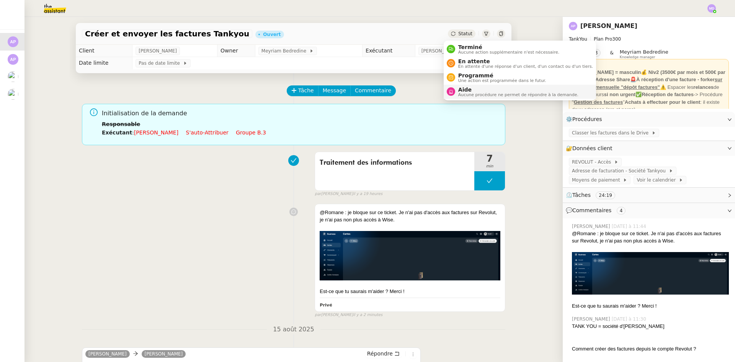
click at [463, 87] on span "Aide" at bounding box center [518, 90] width 120 height 6
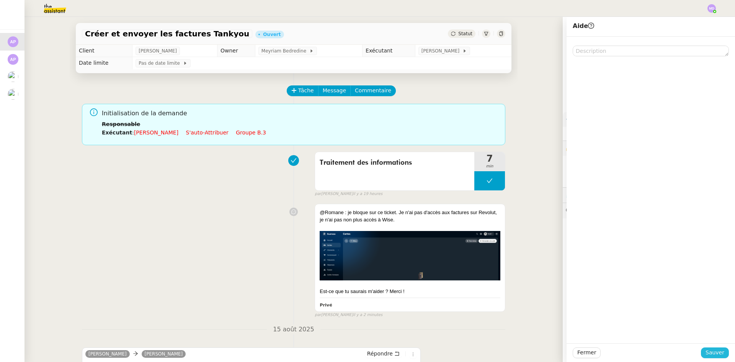
click at [709, 351] on span "Sauver" at bounding box center [715, 352] width 19 height 9
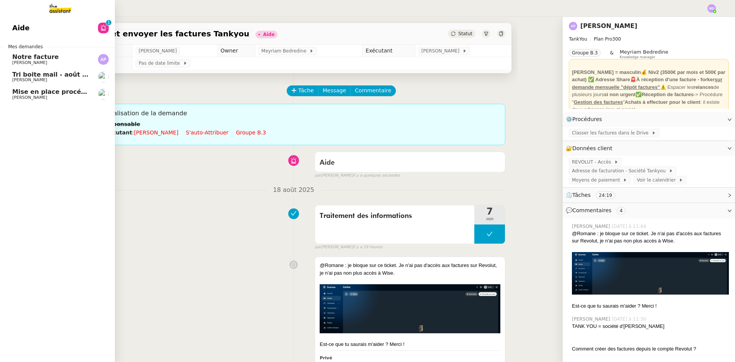
click at [49, 61] on span "[PERSON_NAME]" at bounding box center [50, 63] width 77 height 5
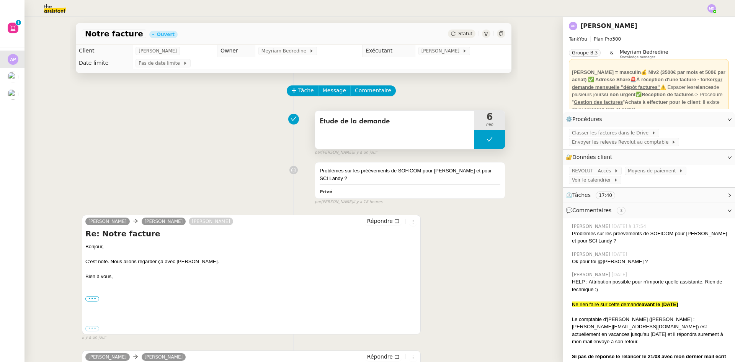
click at [479, 135] on button at bounding box center [489, 139] width 31 height 19
click at [479, 135] on div at bounding box center [481, 139] width 15 height 19
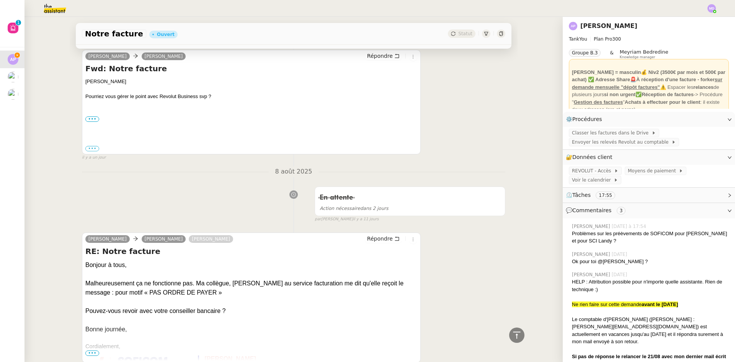
scroll to position [306, 0]
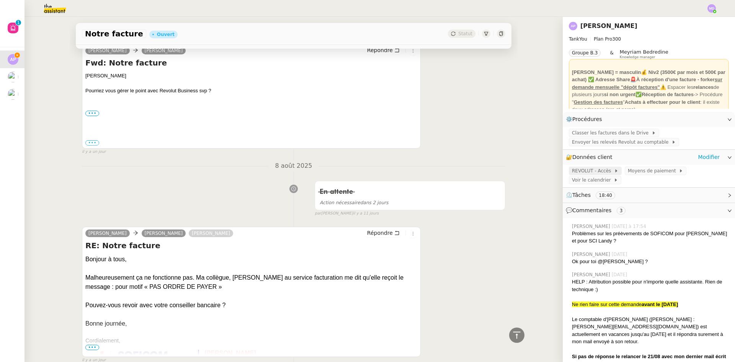
click at [582, 170] on span "REVOLUT - Accès" at bounding box center [593, 171] width 42 height 8
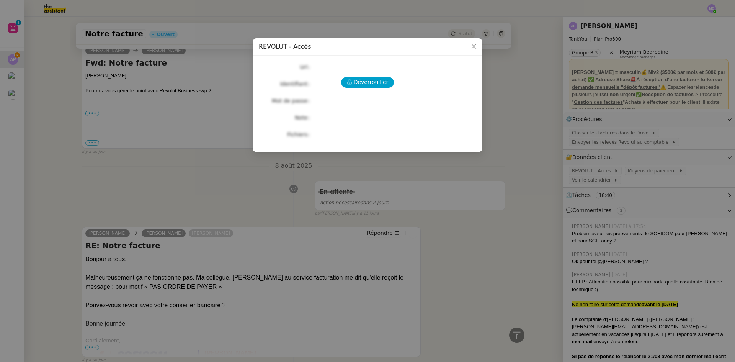
click at [350, 75] on div "Déverrouiller Url Identifiant Mot de passe Note Fichiers Upload" at bounding box center [368, 101] width 218 height 78
drag, startPoint x: 351, startPoint y: 79, endPoint x: 358, endPoint y: 79, distance: 6.9
click at [358, 79] on button "Déverrouiller" at bounding box center [367, 82] width 53 height 11
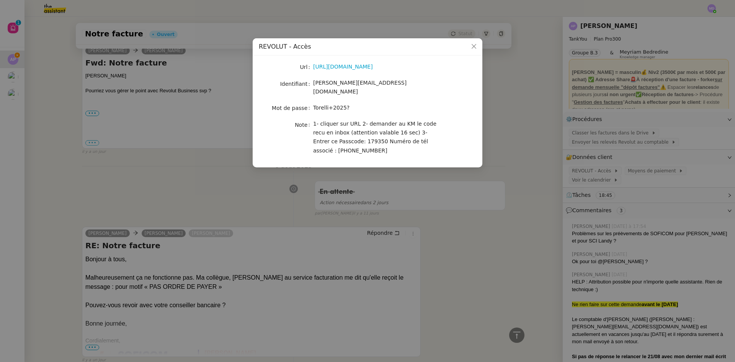
drag, startPoint x: 414, startPoint y: 134, endPoint x: 339, endPoint y: 147, distance: 75.4
click at [368, 152] on nz-skeleton "Url https://business.revolut.com/signup/invite?q=Y2FtaS4uQHRoZWFzc2lzdGFudC5jb2…" at bounding box center [368, 112] width 218 height 100
copy span "+33 6 66 70 20 74"
click at [430, 136] on span "1- cliquer sur URL 2- demander au KM le code recu en inbox (attention valable 1…" at bounding box center [374, 137] width 123 height 33
drag, startPoint x: 424, startPoint y: 136, endPoint x: 370, endPoint y: 140, distance: 54.5
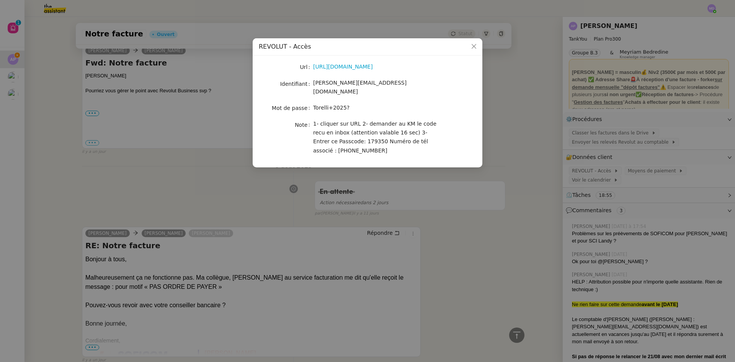
click at [425, 140] on div "1- cliquer sur URL 2- demander au KM le code recu en inbox (attention valable 1…" at bounding box center [376, 137] width 127 height 36
copy span "6 66 70 20 74"
click at [455, 230] on nz-modal-container "REVOLUT - Accès Url https://business.revolut.com/signup/invite?q=Y2FtaS4uQHRoZW…" at bounding box center [367, 181] width 735 height 362
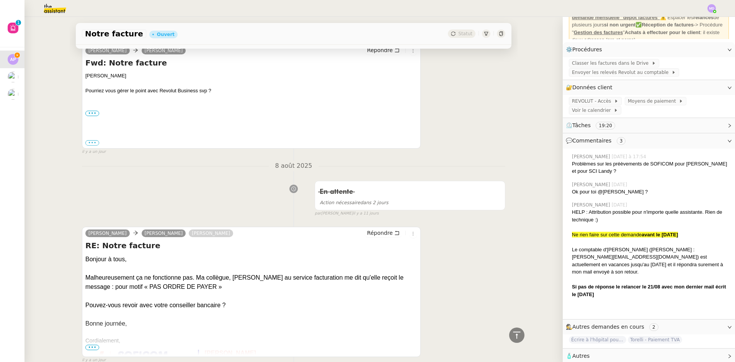
scroll to position [0, 0]
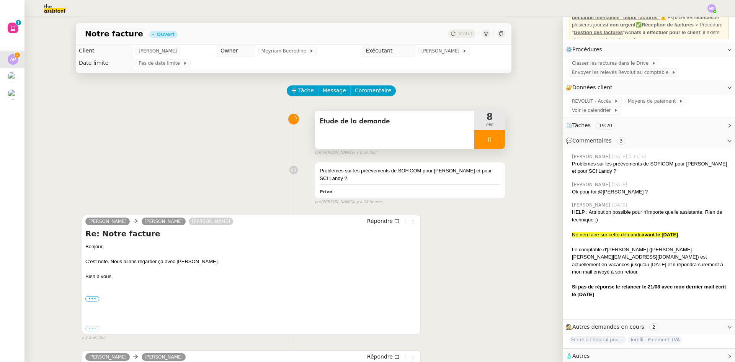
click at [382, 142] on div "Etude de la demande" at bounding box center [394, 130] width 159 height 38
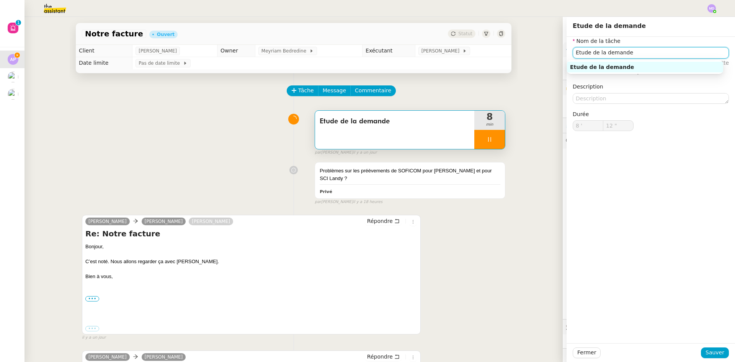
drag, startPoint x: 592, startPoint y: 54, endPoint x: 549, endPoint y: 54, distance: 43.7
click at [549, 54] on app-ticket "Notre facture Ouvert Statut Client Ashley Poniatowski Owner Meyriam Bedredine E…" at bounding box center [380, 189] width 711 height 345
type input "13 ""
type input "Traitement"
type input "14 ""
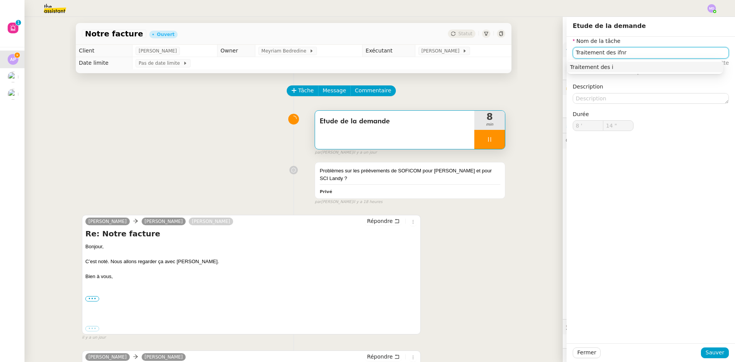
type input "Traitement des ifnro"
type input "15 ""
type input "Traitement des i"
type input "16 ""
type input "Traitement des informations"
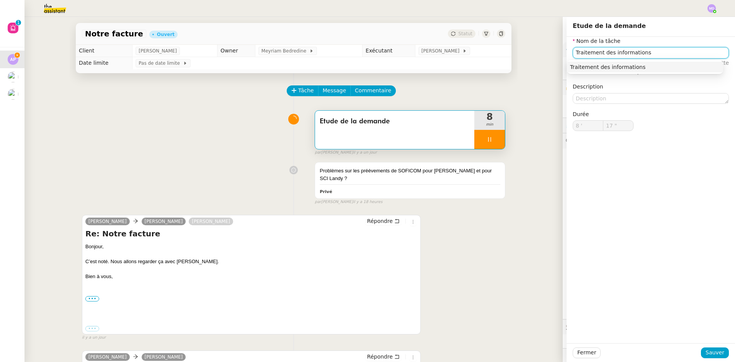
click at [589, 67] on div "Traitement des informations" at bounding box center [645, 67] width 150 height 7
type input "18 ""
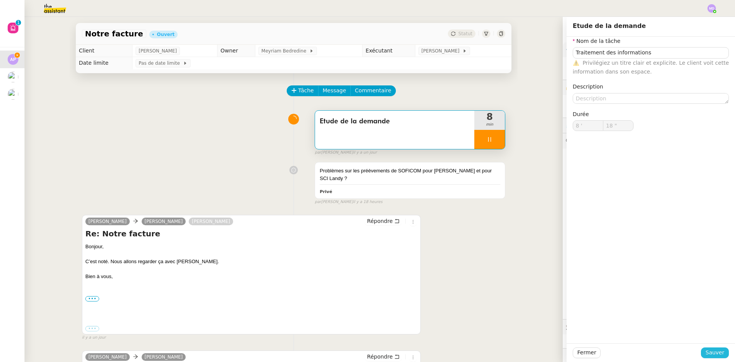
click at [712, 352] on span "Sauver" at bounding box center [715, 352] width 19 height 9
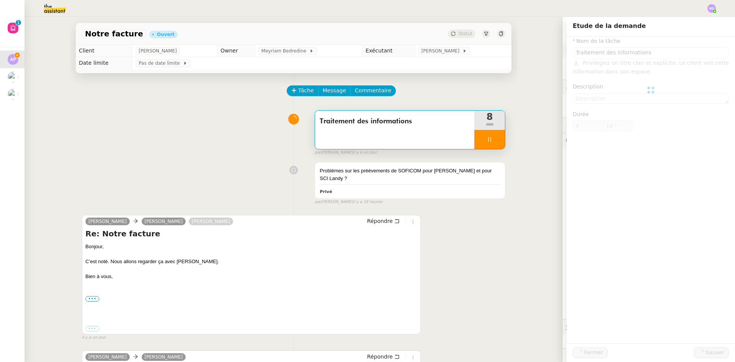
type input "Traitement des informations"
type input "8 '"
type input "19 ""
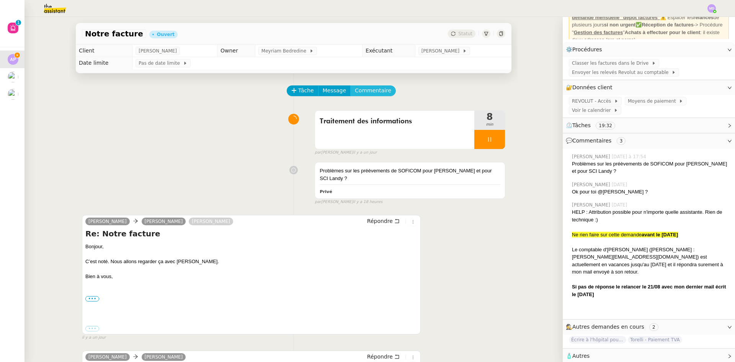
click at [363, 87] on button "Commentaire" at bounding box center [373, 90] width 46 height 11
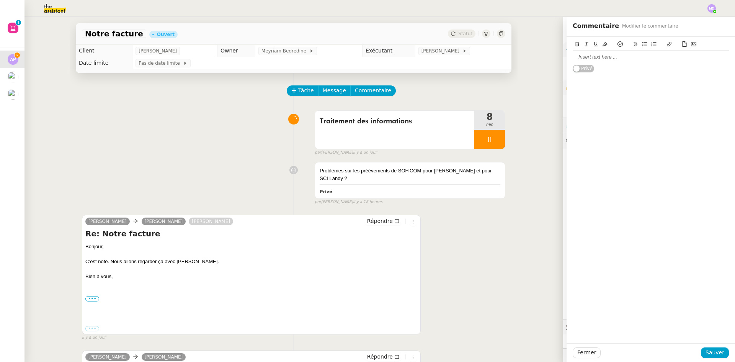
click at [602, 61] on div at bounding box center [651, 57] width 156 height 13
drag, startPoint x: 715, startPoint y: 345, endPoint x: 714, endPoint y: 350, distance: 5.4
click at [714, 349] on div "Fermer Sauver" at bounding box center [651, 352] width 169 height 19
click at [714, 352] on span "Sauver" at bounding box center [715, 352] width 19 height 9
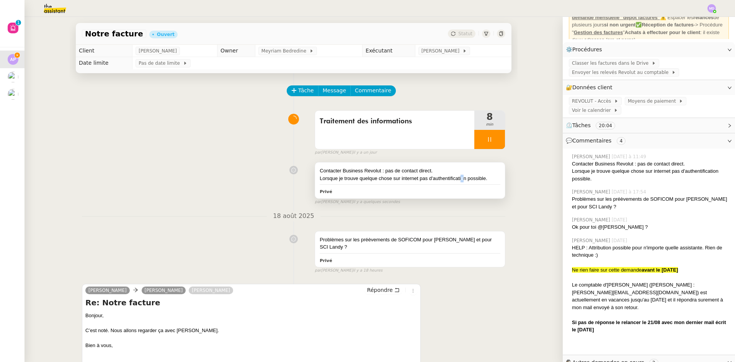
click at [457, 175] on div "Lorsque je trouve quelque chose sur internet pas d'authentification possible." at bounding box center [410, 179] width 181 height 8
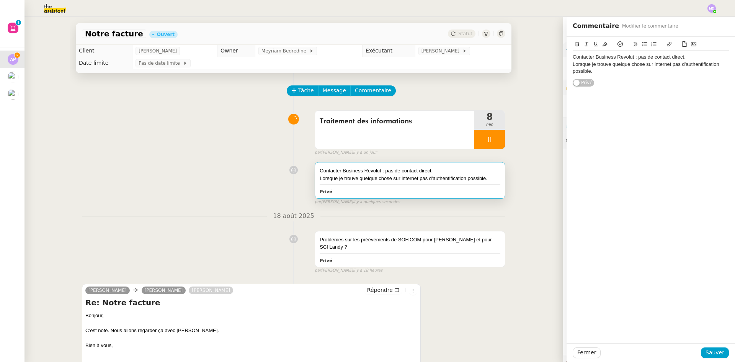
click at [632, 69] on div "Lorsque je trouve quelque chose sur internet pas d'authentification possible." at bounding box center [651, 68] width 156 height 14
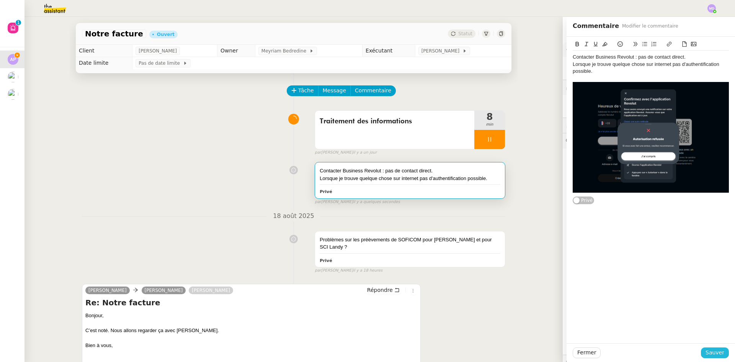
click at [712, 351] on span "Sauver" at bounding box center [715, 352] width 19 height 9
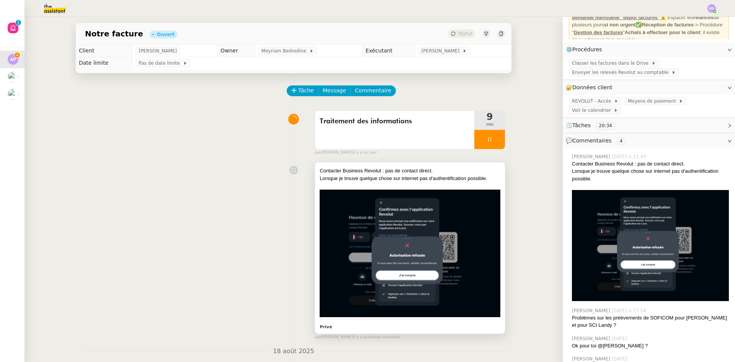
click at [464, 170] on div "Contacter Business Revolut : pas de contact direct." at bounding box center [410, 171] width 181 height 8
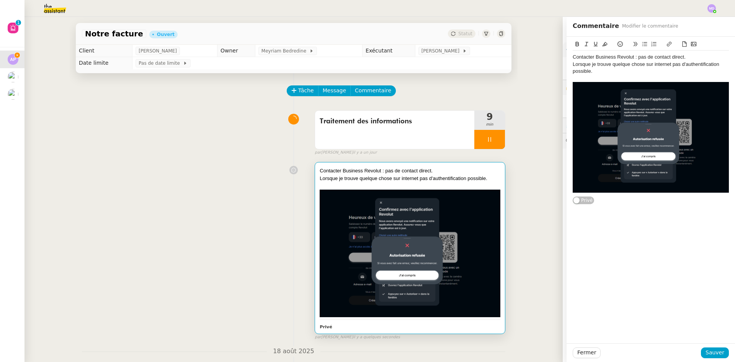
click at [671, 72] on div "Lorsque je trouve quelque chose sur internet pas d'authentification possible." at bounding box center [651, 68] width 156 height 14
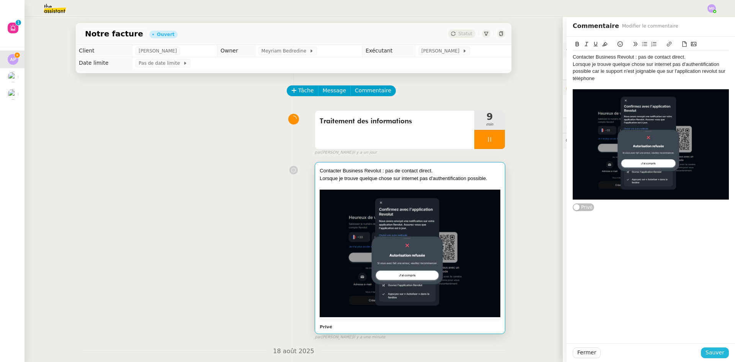
click at [717, 355] on span "Sauver" at bounding box center [715, 352] width 19 height 9
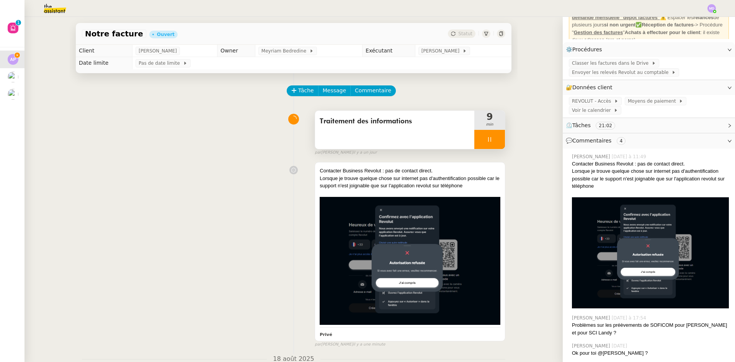
click at [474, 136] on div at bounding box center [489, 139] width 31 height 19
click at [490, 139] on button at bounding box center [497, 139] width 15 height 19
